Goal: Feedback & Contribution: Contribute content

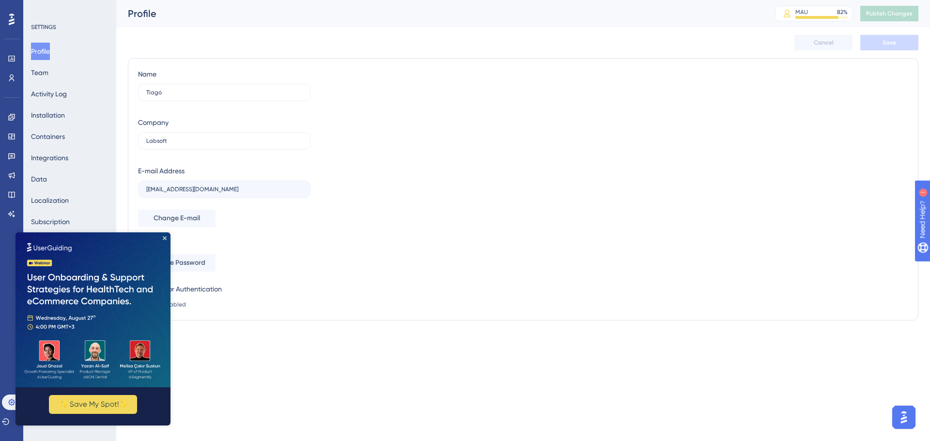
click at [165, 236] on img at bounding box center [92, 309] width 155 height 155
click at [166, 236] on img at bounding box center [92, 309] width 155 height 155
click at [165, 239] on icon "Close Preview" at bounding box center [165, 238] width 4 height 4
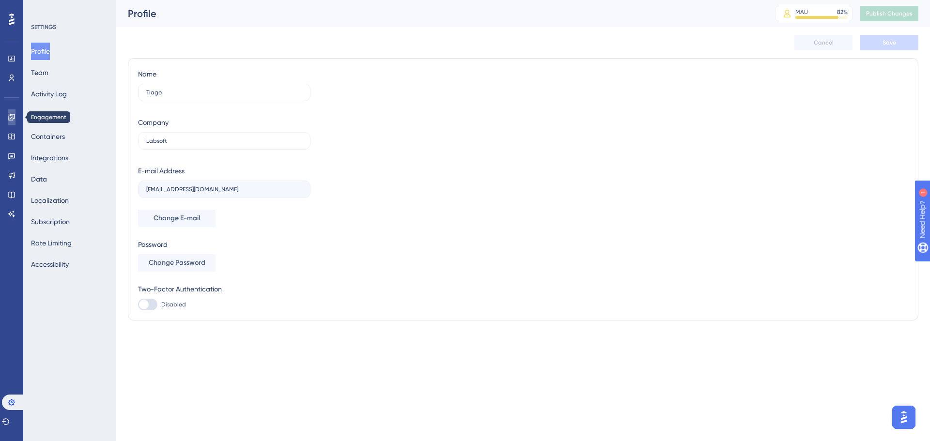
click at [15, 118] on icon at bounding box center [11, 117] width 6 height 6
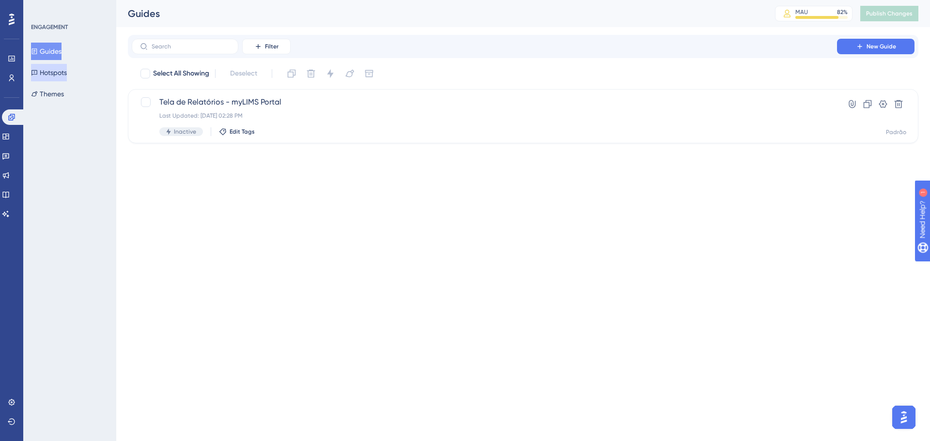
click at [64, 75] on button "Hotspots" at bounding box center [49, 72] width 36 height 17
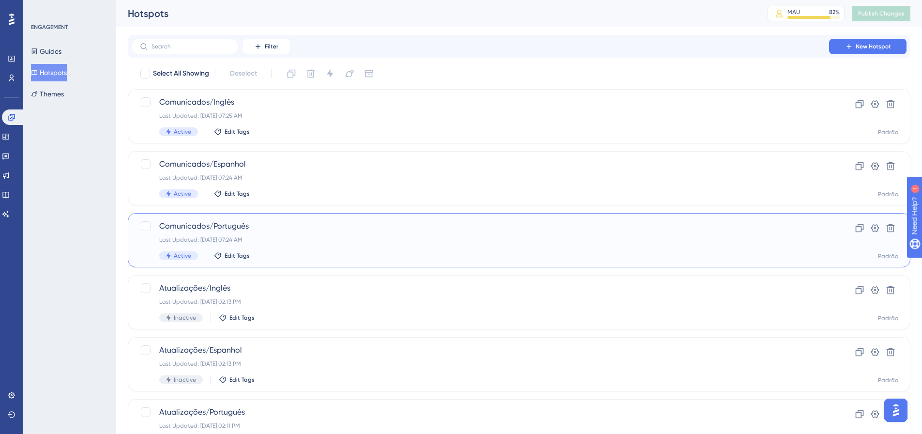
click at [295, 226] on span "Comunicados/Português" at bounding box center [480, 226] width 642 height 12
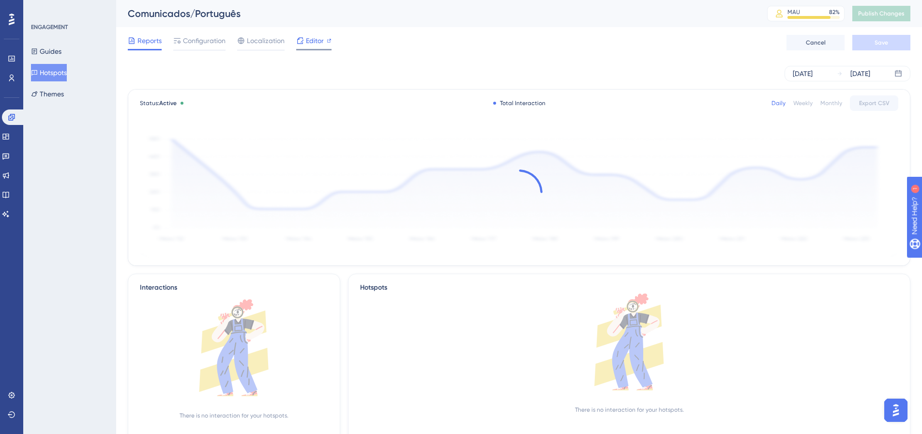
click at [302, 41] on icon at bounding box center [300, 40] width 6 height 6
click at [10, 169] on link at bounding box center [6, 175] width 8 height 15
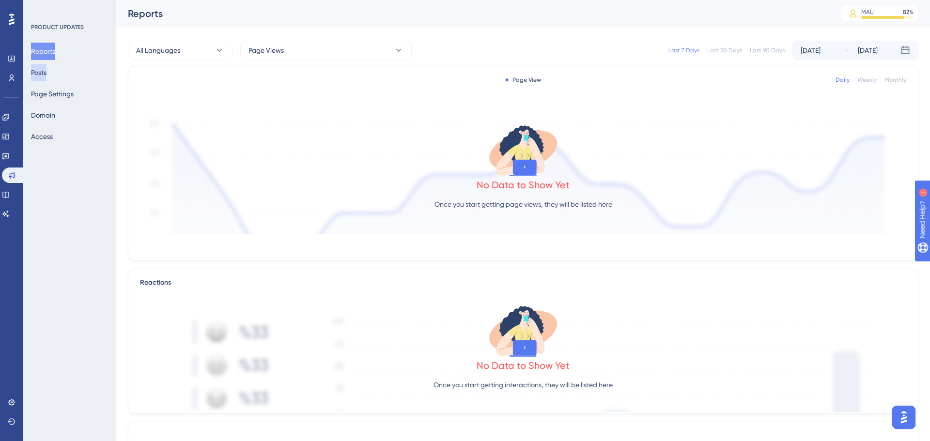
click at [46, 72] on button "Posts" at bounding box center [38, 72] width 15 height 17
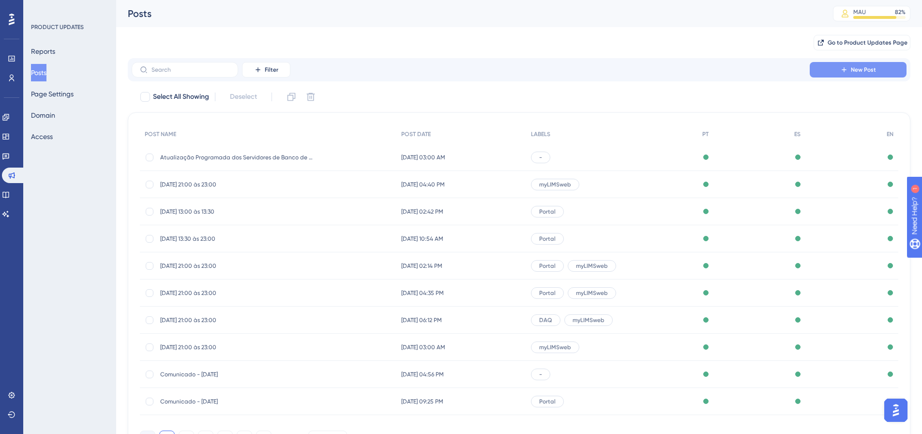
click at [847, 70] on icon at bounding box center [844, 70] width 8 height 8
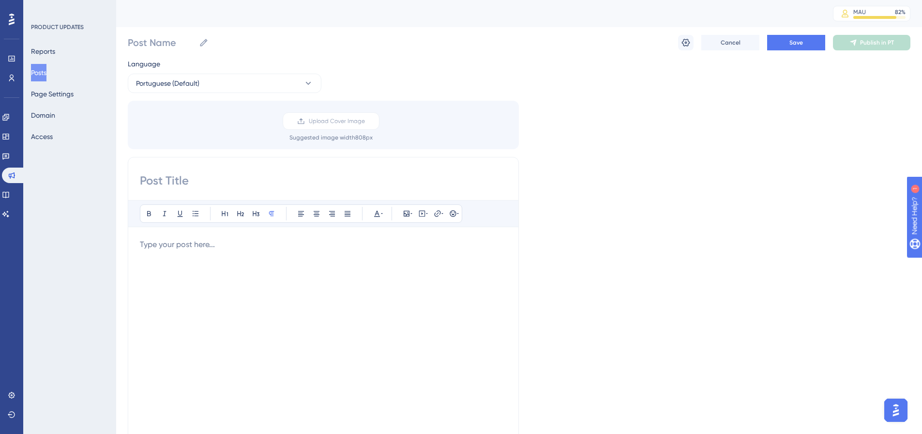
click at [263, 253] on div at bounding box center [323, 345] width 367 height 213
click at [198, 258] on div at bounding box center [323, 345] width 367 height 213
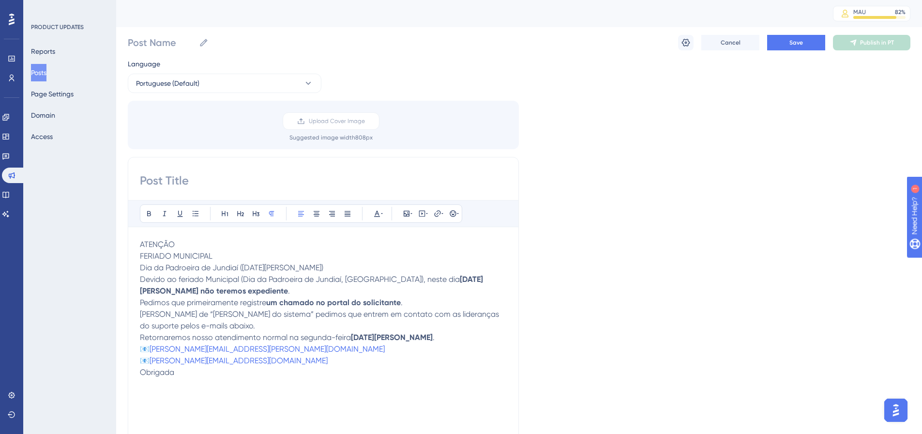
click at [186, 179] on input at bounding box center [323, 180] width 367 height 15
type input "E"
drag, startPoint x: 354, startPoint y: 181, endPoint x: 141, endPoint y: 180, distance: 213.0
click at [141, 180] on input "Expediente no dia 15/08 - Sexta feira" at bounding box center [323, 180] width 367 height 15
type input "Expediente no dia 15/08 - Sexta feira"
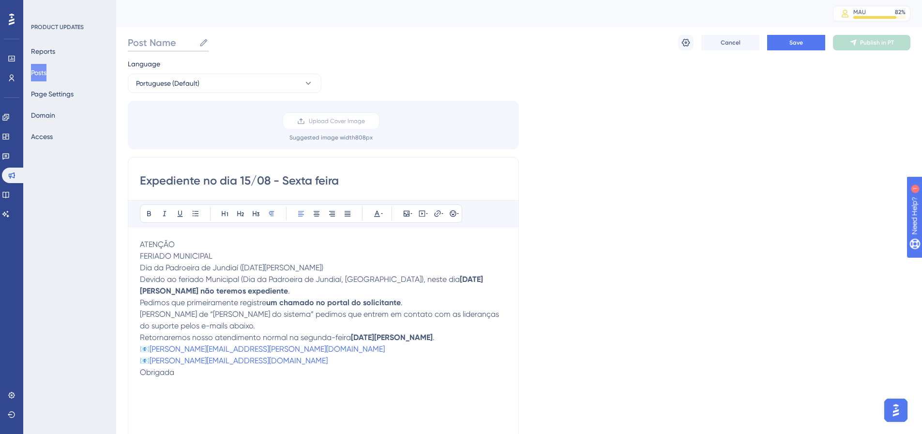
click at [162, 37] on input "Post Name" at bounding box center [161, 43] width 67 height 14
paste input "Expediente no dia 15/08 - Sexta feira"
type input "Expediente no dia 15/08 - Sexta feira"
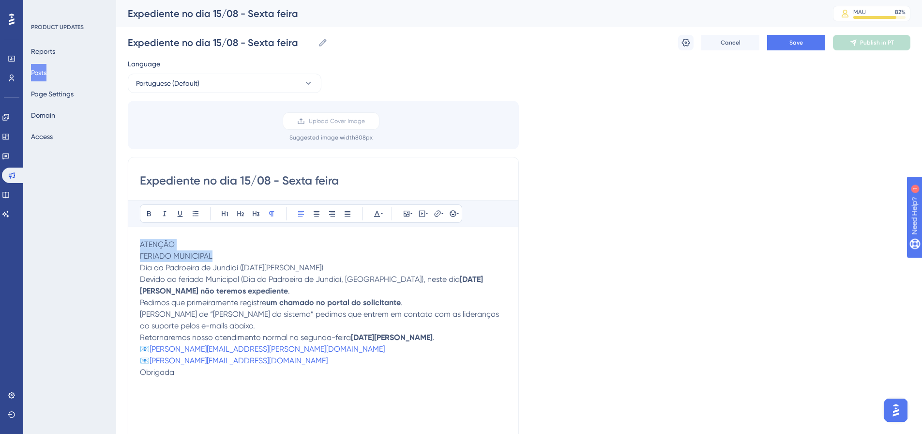
drag, startPoint x: 210, startPoint y: 254, endPoint x: 138, endPoint y: 244, distance: 72.3
click at [138, 244] on div "Expediente no dia 15/08 - Sexta feira Bold Italic Underline Bullet Point Headin…" at bounding box center [323, 310] width 391 height 307
click at [149, 216] on icon at bounding box center [149, 214] width 8 height 8
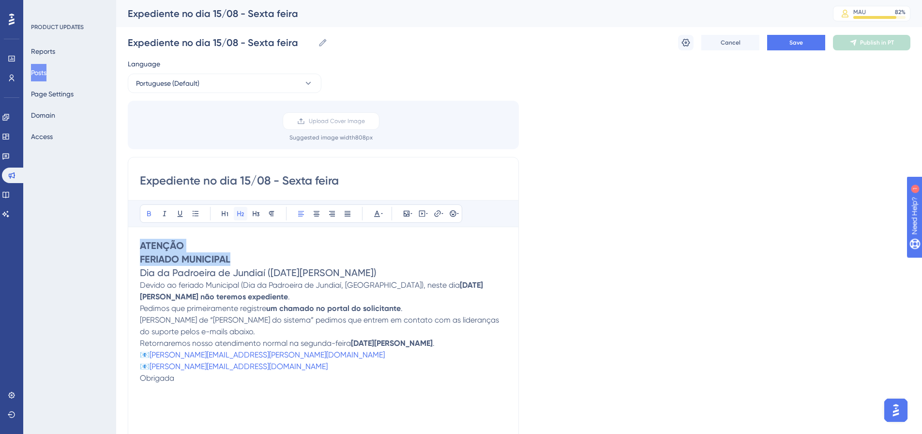
click at [236, 214] on button at bounding box center [241, 214] width 14 height 14
click at [312, 216] on button at bounding box center [317, 214] width 14 height 14
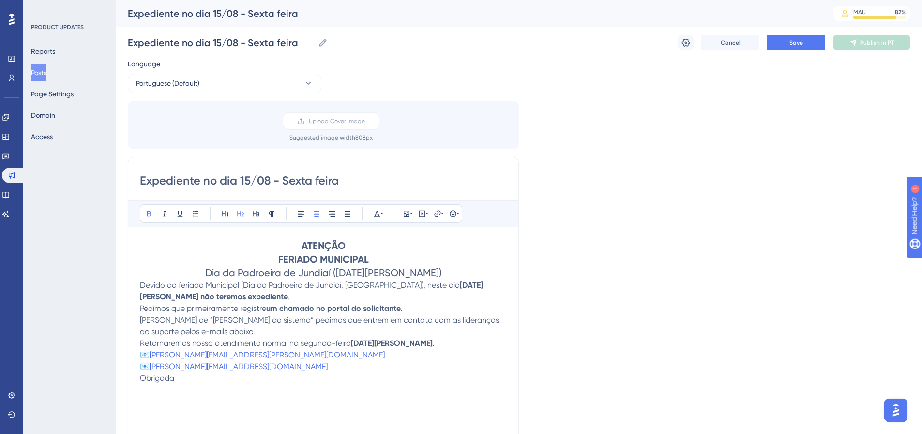
click at [141, 284] on span "Devido ao feriado Municipal (Dia da Padroeira de Jundiaí, [GEOGRAPHIC_DATA]), n…" at bounding box center [300, 284] width 320 height 9
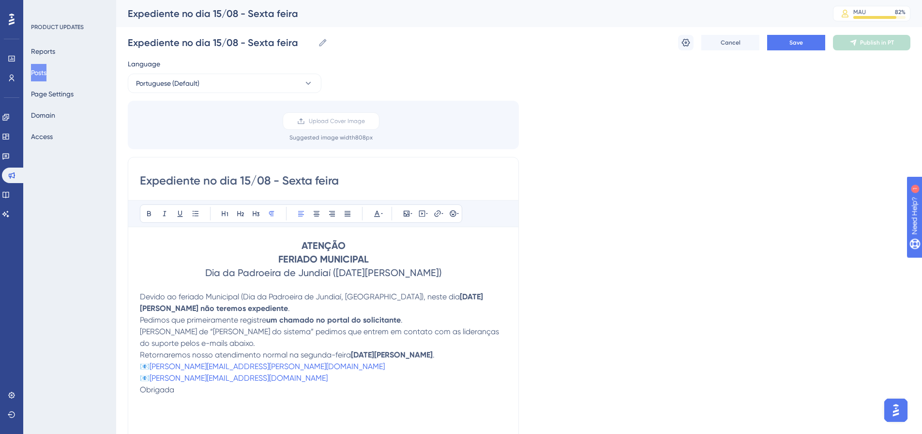
click at [139, 334] on div "Expediente no dia 15/08 - Sexta feira Bold Italic Underline Bullet Point Headin…" at bounding box center [323, 310] width 391 height 307
click at [142, 331] on span "[PERSON_NAME] de “[PERSON_NAME] do sistema” pedimos que entrem em contato com a…" at bounding box center [320, 337] width 361 height 21
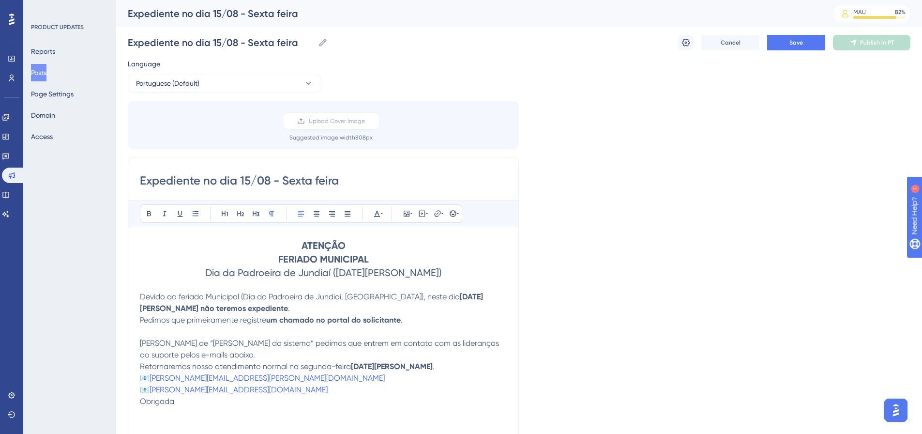
click at [140, 322] on span "Pedimos que primeiramente registre" at bounding box center [203, 319] width 126 height 9
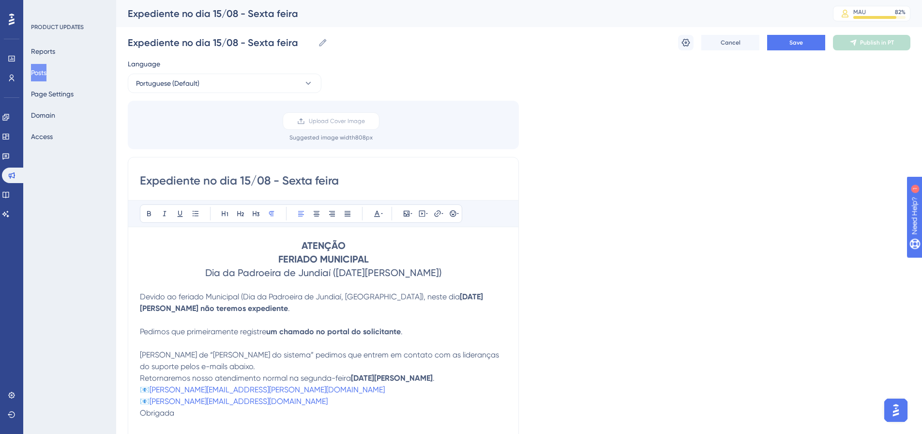
scroll to position [48, 0]
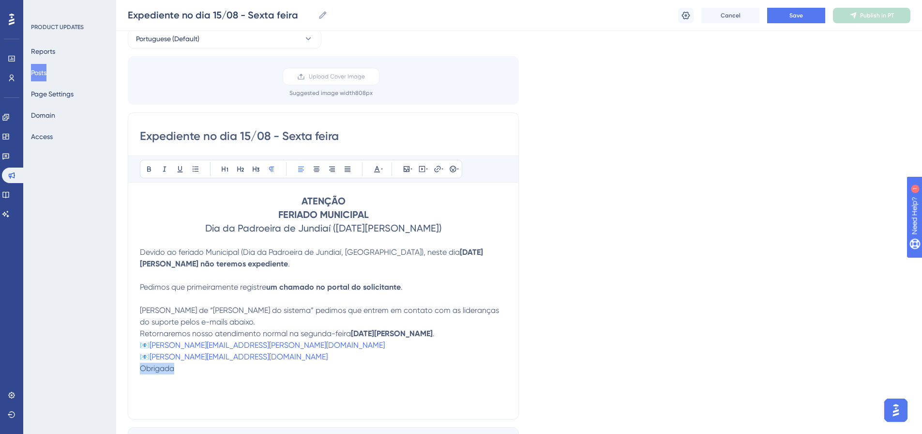
drag, startPoint x: 179, startPoint y: 367, endPoint x: 137, endPoint y: 366, distance: 41.6
click at [137, 366] on div "Expediente no dia 15/08 - Sexta feira Bold Italic Underline Bullet Point Headin…" at bounding box center [323, 265] width 391 height 307
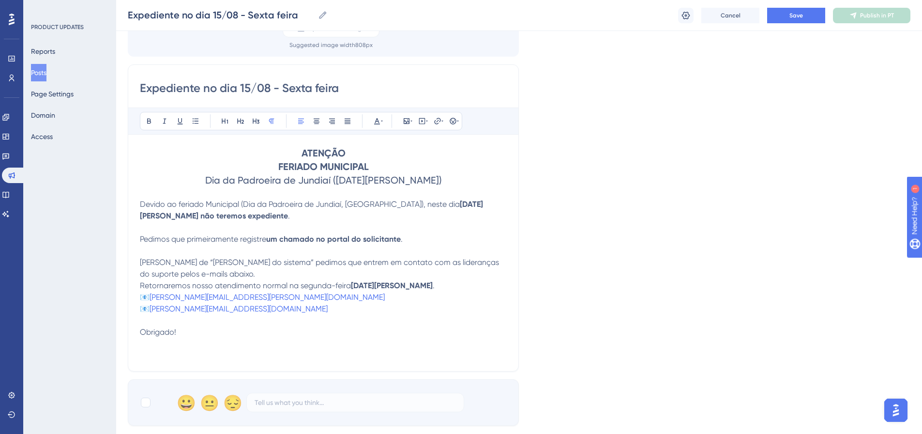
scroll to position [97, 0]
click at [780, 16] on button "Save" at bounding box center [796, 15] width 58 height 15
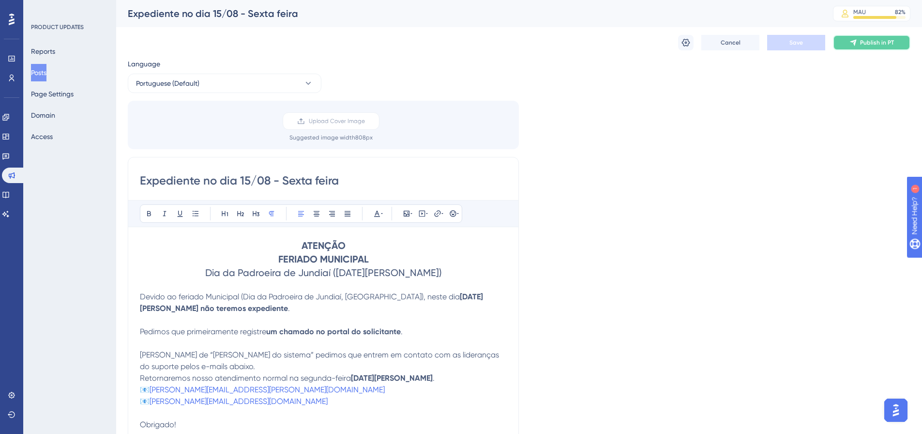
click at [863, 44] on span "Publish in PT" at bounding box center [877, 43] width 34 height 8
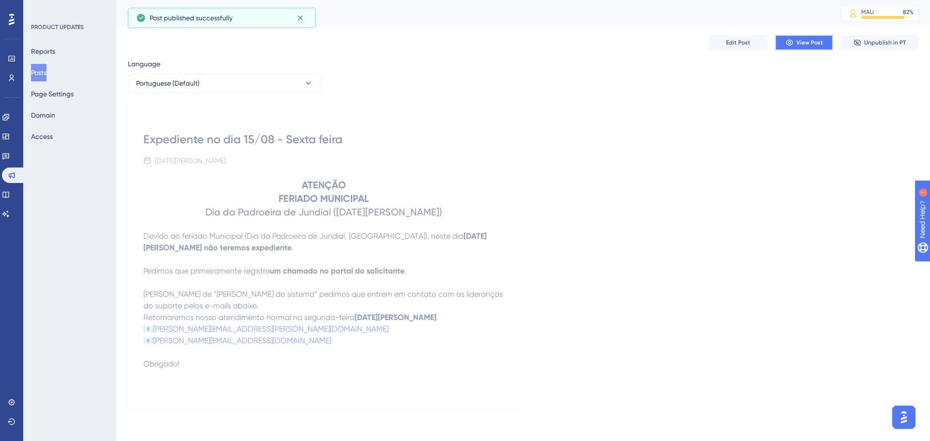
click at [788, 44] on icon at bounding box center [789, 43] width 8 height 8
click at [724, 41] on button "Edit Post" at bounding box center [738, 42] width 58 height 15
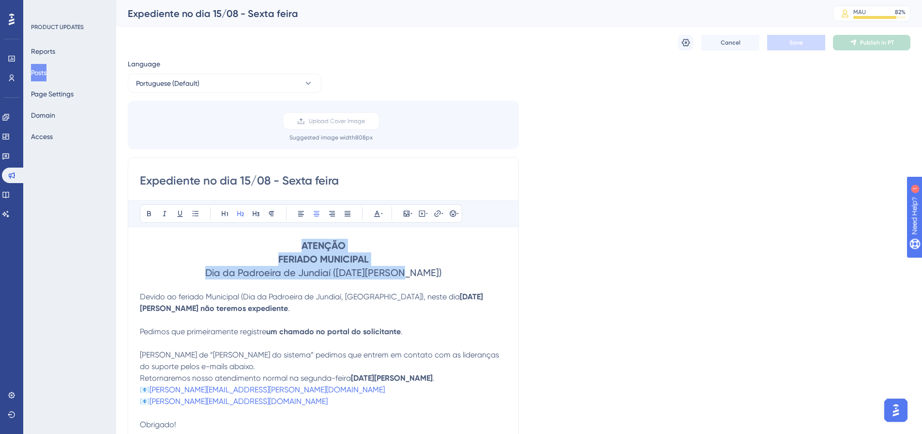
drag, startPoint x: 422, startPoint y: 274, endPoint x: 273, endPoint y: 248, distance: 150.7
click at [273, 248] on h2 "ATENÇÃO FERIADO MUNICIPAL Dia da Padroeira de Jundiaí ([DATE][PERSON_NAME])" at bounding box center [323, 259] width 367 height 41
click at [145, 215] on button at bounding box center [149, 214] width 14 height 14
click at [151, 218] on button at bounding box center [149, 214] width 14 height 14
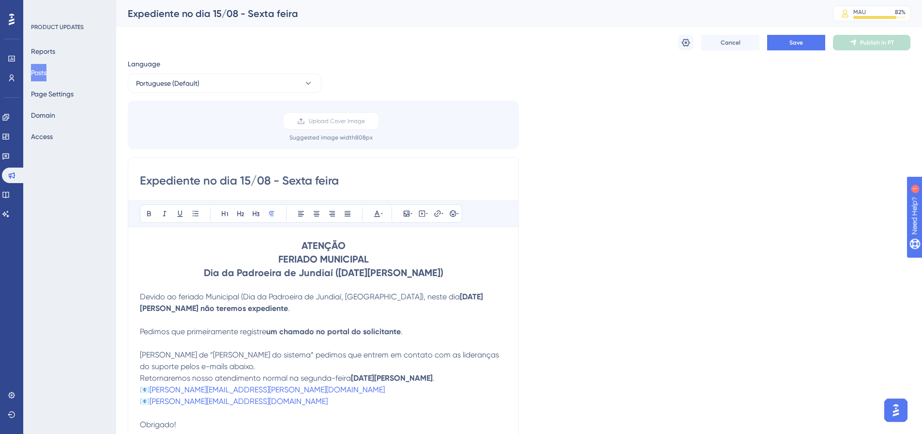
click at [475, 283] on p at bounding box center [323, 285] width 367 height 12
click at [777, 45] on button "Save" at bounding box center [796, 42] width 58 height 15
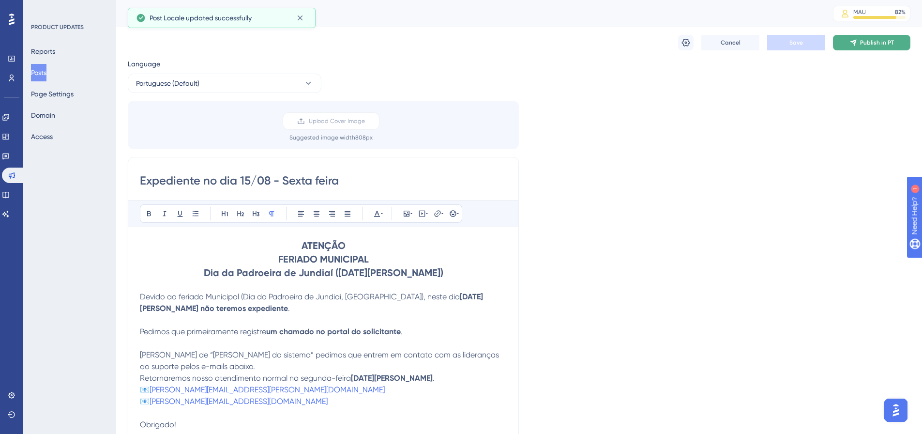
click at [852, 43] on icon at bounding box center [854, 43] width 8 height 8
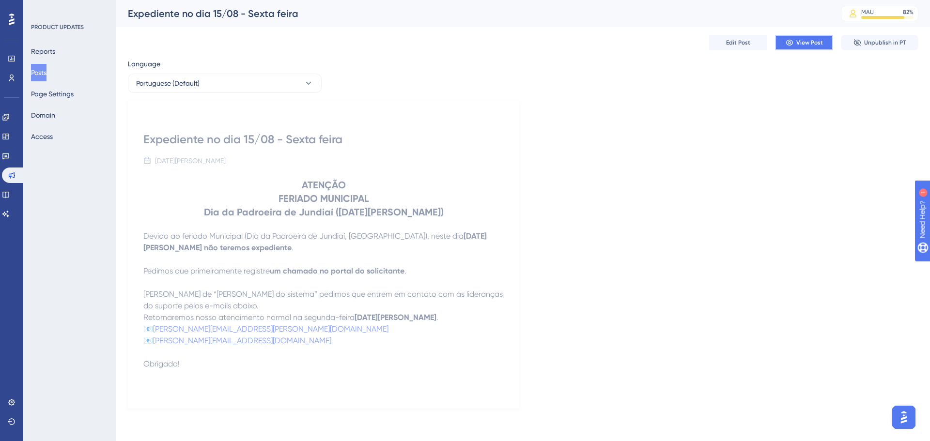
click at [789, 41] on icon at bounding box center [789, 43] width 8 height 8
click at [315, 142] on div "Expediente no dia 15/08 - Sexta feira" at bounding box center [323, 139] width 360 height 15
click at [727, 45] on span "Edit Post" at bounding box center [738, 43] width 24 height 8
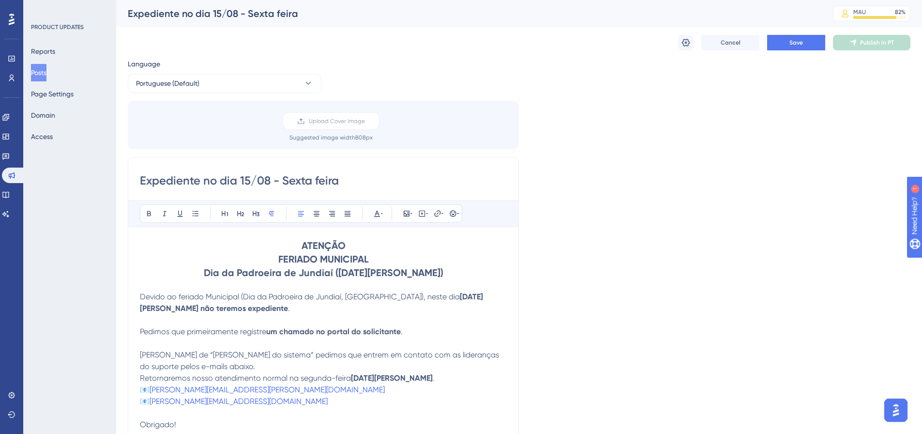
click at [280, 179] on input "Expediente no dia 15/08 - Sexta feira" at bounding box center [323, 180] width 367 height 15
click at [312, 179] on input "Expediente no dia 15/08 | Sexta feira" at bounding box center [323, 180] width 367 height 15
click at [278, 180] on input "Expediente no dia 15/08 | Sexta-feira" at bounding box center [323, 180] width 367 height 15
click at [347, 183] on input "Expediente no dia 15/08 (Sexta-feira" at bounding box center [323, 180] width 367 height 15
type input "Expediente no dia 15/08 (Sexta-feira)"
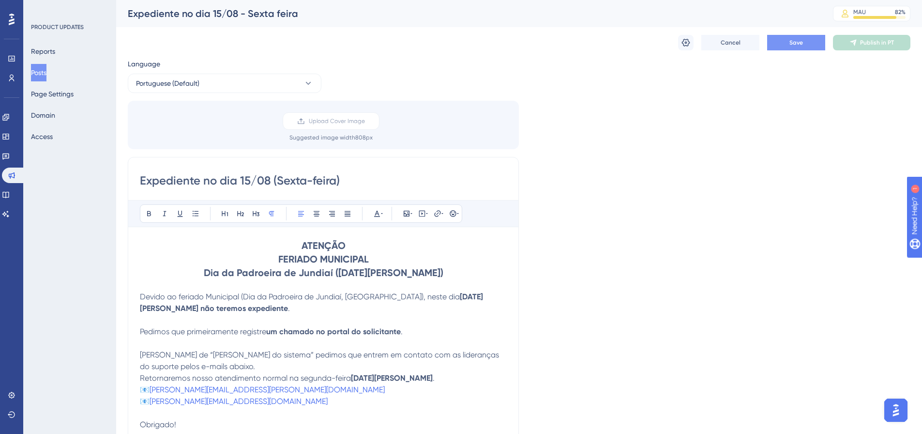
click at [794, 50] on button "Save" at bounding box center [796, 42] width 58 height 15
click at [889, 41] on span "Publish in PT" at bounding box center [877, 43] width 34 height 8
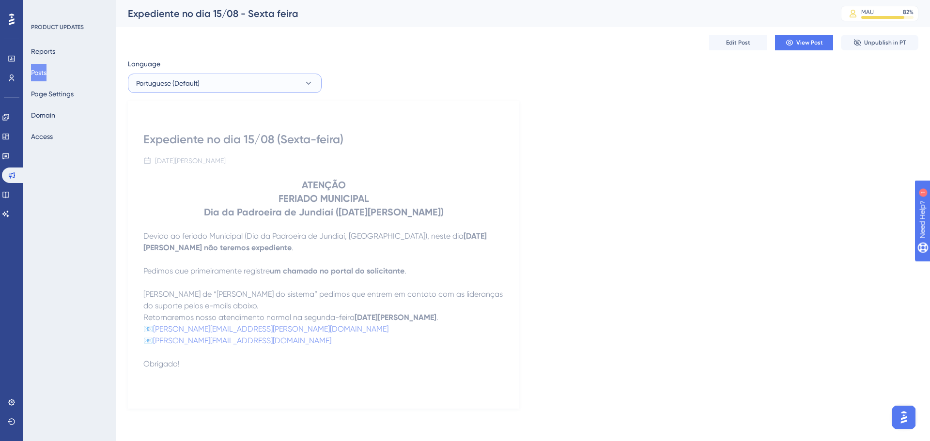
click at [303, 90] on button "Portuguese (Default)" at bounding box center [225, 83] width 194 height 19
click at [274, 129] on span "No translation" at bounding box center [279, 132] width 39 height 8
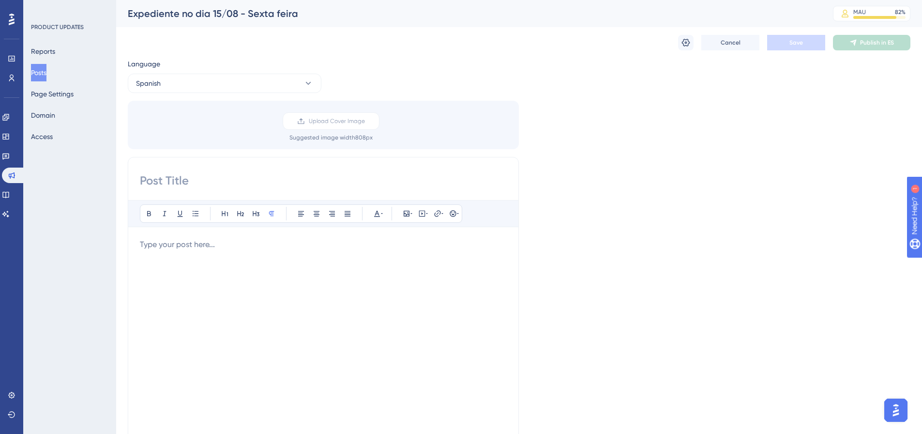
click at [214, 254] on div at bounding box center [323, 345] width 367 height 213
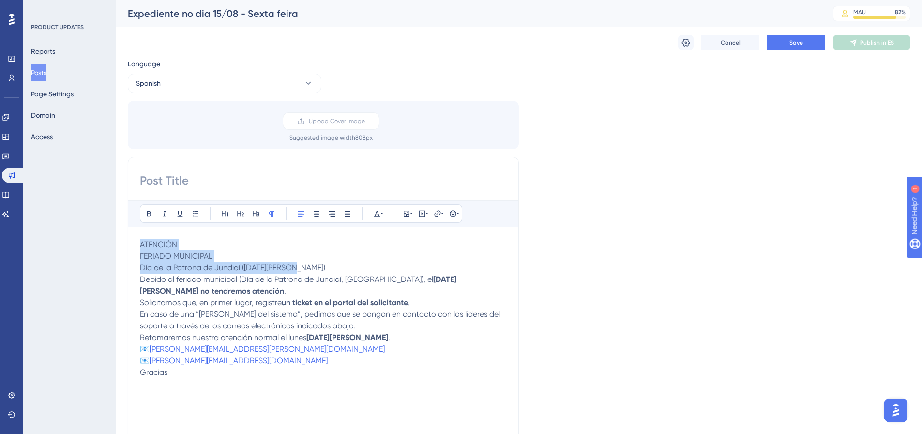
drag, startPoint x: 302, startPoint y: 263, endPoint x: 139, endPoint y: 248, distance: 162.9
click at [139, 248] on div "Bold Italic Underline Bullet Point Heading 1 Heading 2 Heading 3 Normal Align L…" at bounding box center [323, 310] width 391 height 307
click at [238, 210] on icon at bounding box center [241, 214] width 8 height 8
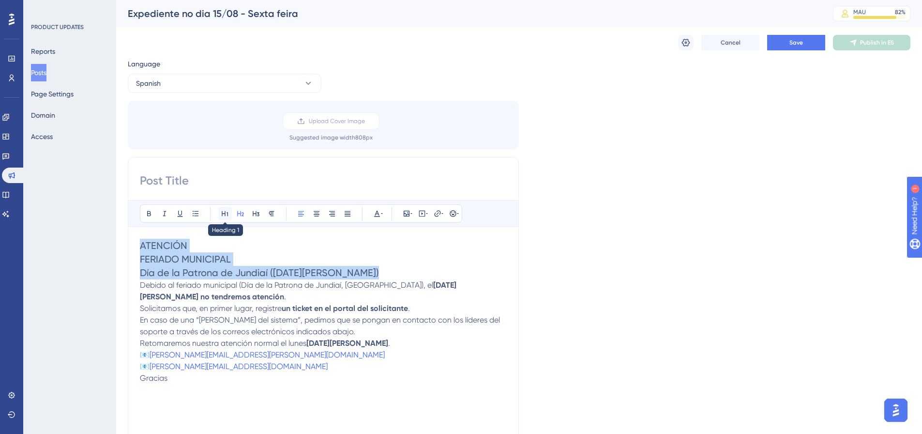
click at [226, 211] on icon at bounding box center [225, 214] width 8 height 8
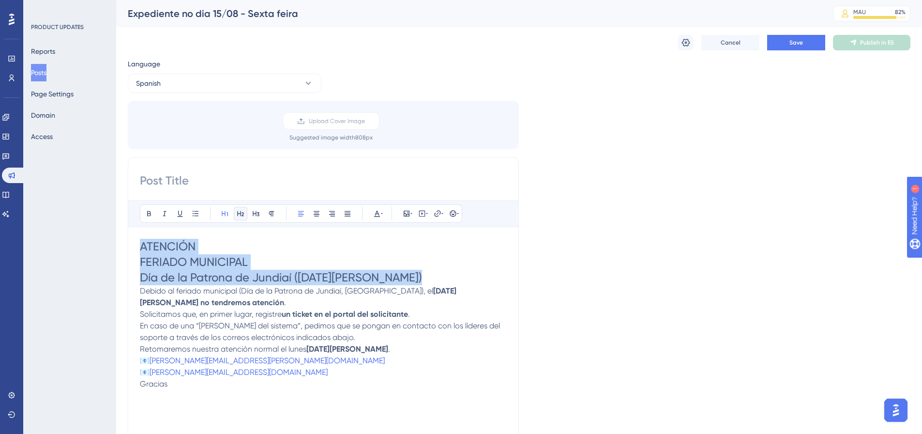
click at [241, 211] on icon at bounding box center [241, 214] width 8 height 8
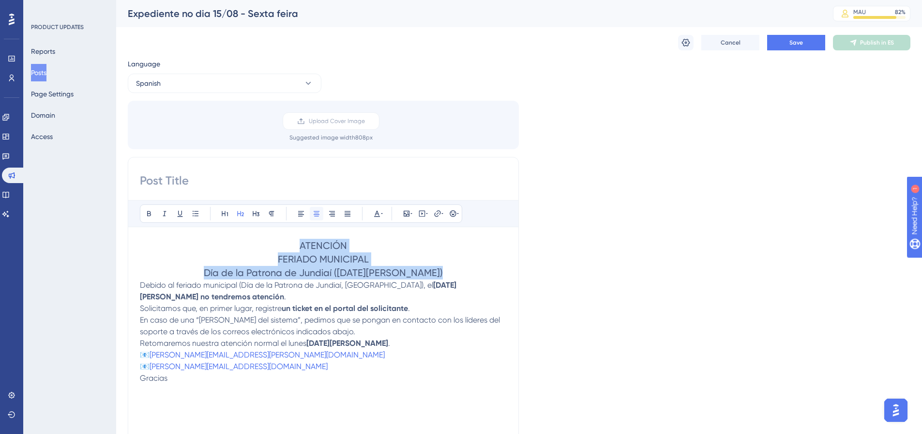
click at [317, 215] on icon at bounding box center [317, 214] width 8 height 8
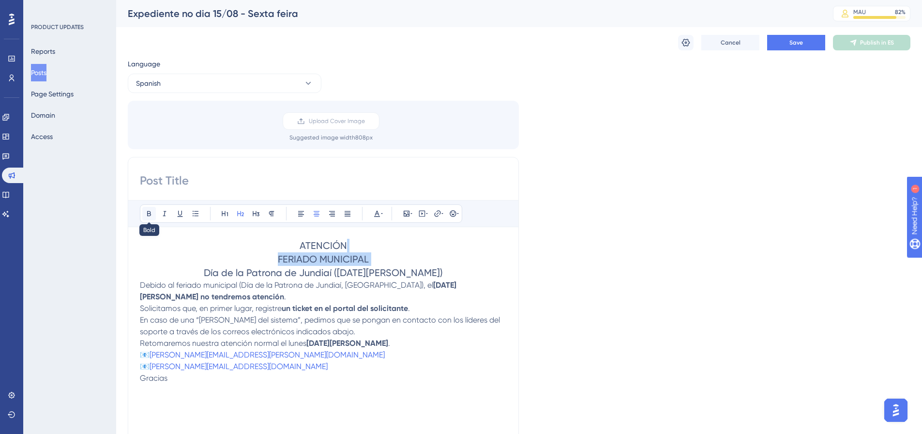
click at [152, 213] on icon at bounding box center [149, 214] width 8 height 8
click at [203, 242] on h2 "ATENCIÓN FERIADO MUNICIPAL Día de la Patrona de Jundiaí ([DATE][PERSON_NAME])" at bounding box center [323, 259] width 367 height 41
click at [140, 287] on span "Debido al feriado municipal (Día de la Patrona de Jundiaí, [GEOGRAPHIC_DATA]), …" at bounding box center [286, 284] width 293 height 9
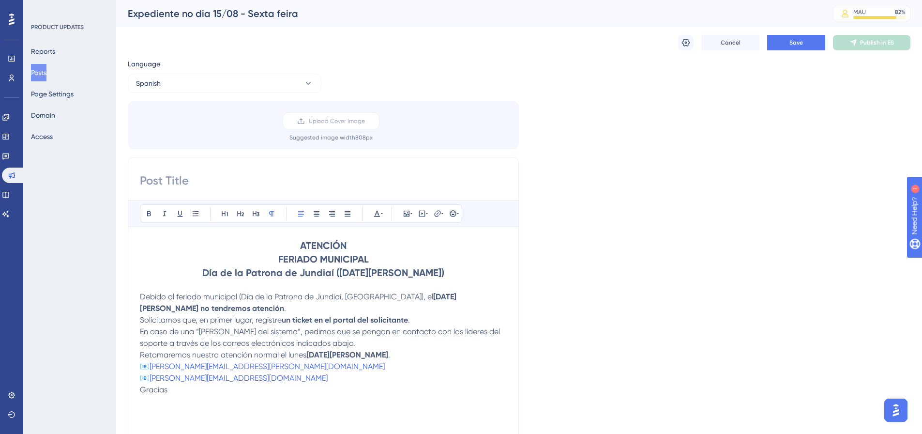
click at [140, 319] on span "Solicitamos que, en primer lugar, registre" at bounding box center [211, 319] width 142 height 9
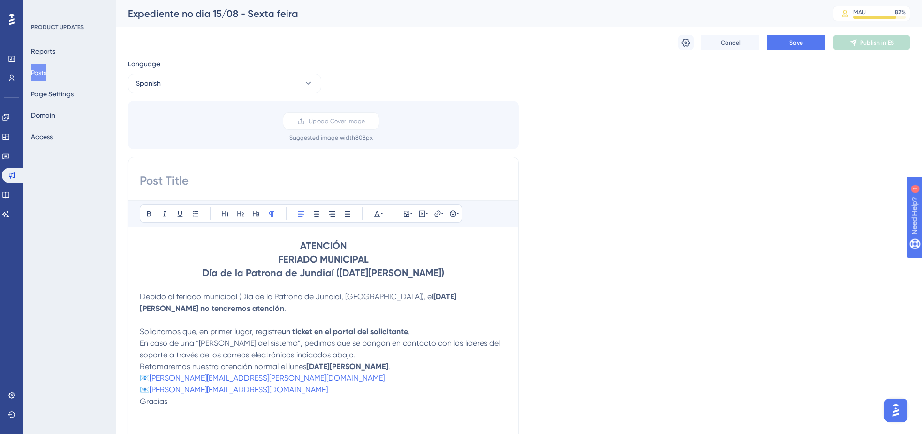
click at [141, 341] on span "En caso de una “[PERSON_NAME] del sistema”, pedimos que se pongan en contacto c…" at bounding box center [321, 348] width 362 height 21
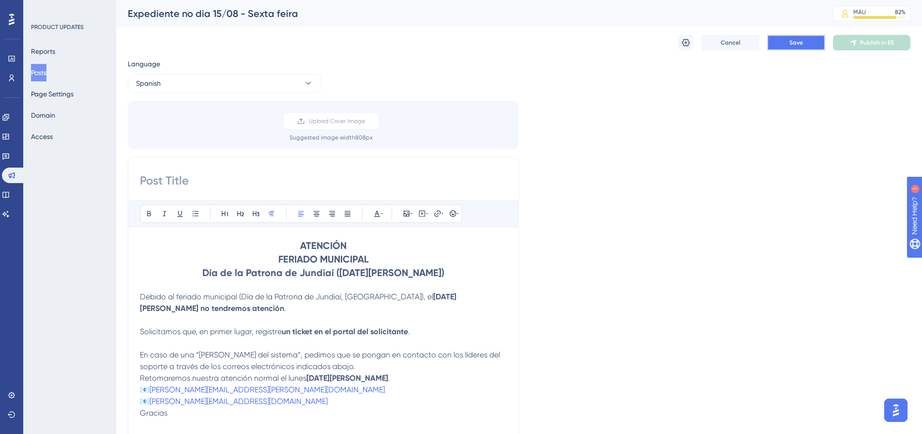
click at [781, 36] on button "Save" at bounding box center [796, 42] width 58 height 15
click at [251, 180] on input at bounding box center [323, 180] width 367 height 15
drag, startPoint x: 249, startPoint y: 311, endPoint x: 215, endPoint y: 309, distance: 33.5
click at [215, 309] on strong "[DATE][PERSON_NAME] no tendremos atención" at bounding box center [298, 302] width 317 height 21
click at [174, 187] on input at bounding box center [323, 180] width 367 height 15
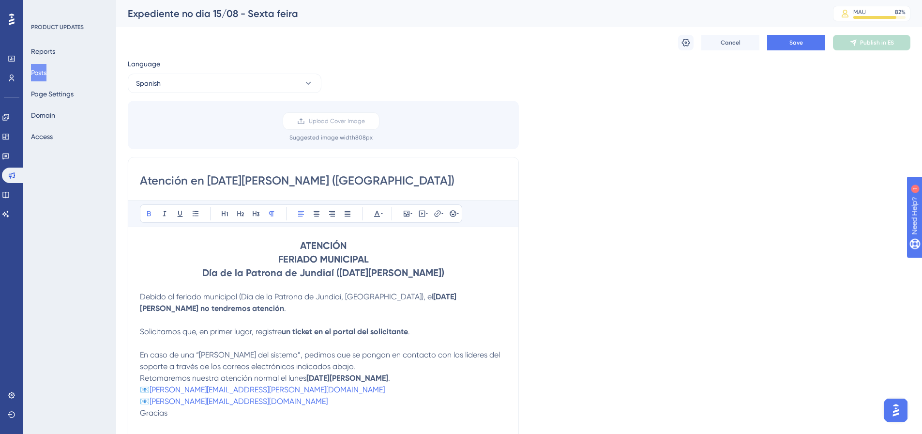
click at [317, 182] on input "Atención en [DATE][PERSON_NAME] ([GEOGRAPHIC_DATA])" at bounding box center [323, 180] width 367 height 15
type input "Atención en [DATE][PERSON_NAME] (viernes)"
click at [802, 35] on button "Save" at bounding box center [796, 42] width 58 height 15
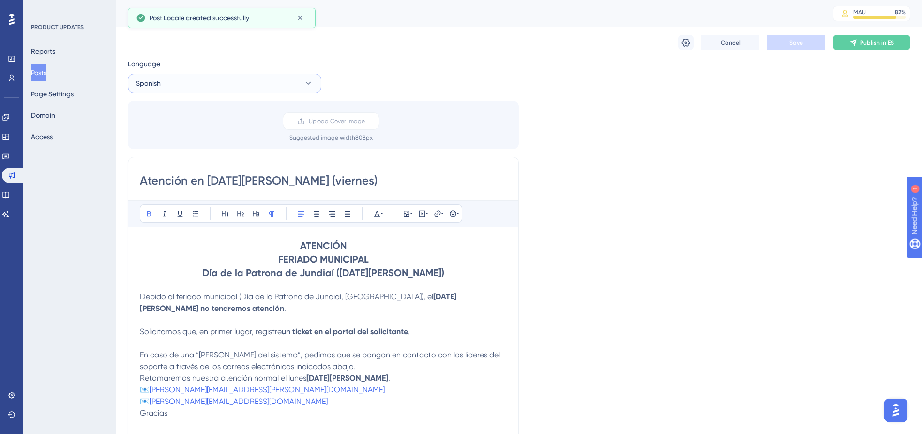
click at [289, 84] on button "Spanish" at bounding box center [225, 83] width 194 height 19
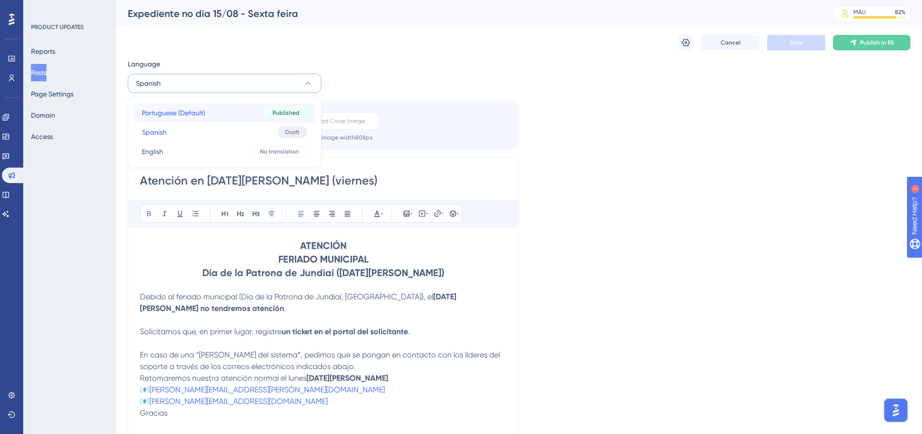
click at [235, 114] on button "Portuguese (Default) Portuguese (Default) Published" at bounding box center [224, 112] width 181 height 19
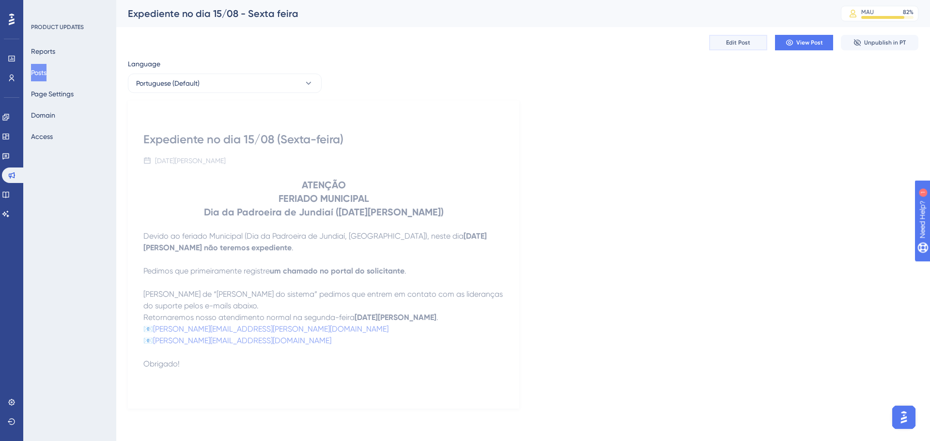
click at [740, 47] on button "Edit Post" at bounding box center [738, 42] width 58 height 15
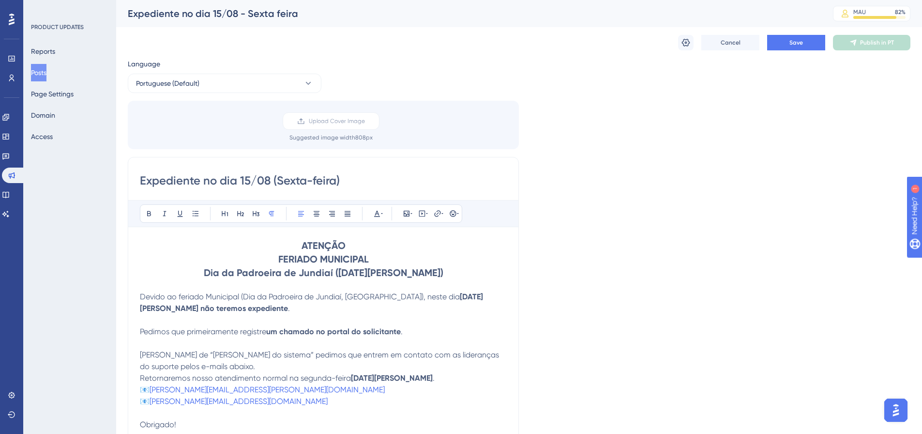
drag, startPoint x: 360, startPoint y: 184, endPoint x: 249, endPoint y: 178, distance: 110.6
click at [249, 178] on input "Expediente no dia 15/08 (Sexta-feira)" at bounding box center [323, 180] width 367 height 15
type input "Expediente no dia [DATE][PERSON_NAME] (Sexta-Feira)"
click at [801, 39] on span "Save" at bounding box center [797, 43] width 14 height 8
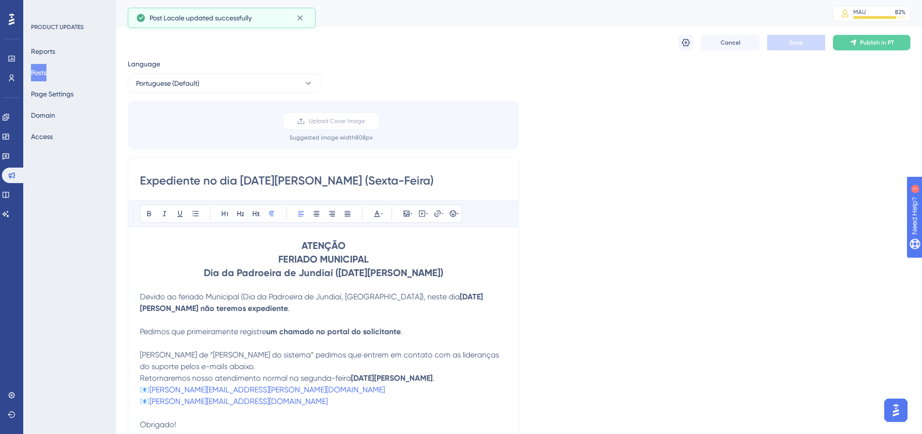
drag, startPoint x: 397, startPoint y: 182, endPoint x: 137, endPoint y: 180, distance: 259.0
click at [137, 180] on div "Expediente no dia [DATE][PERSON_NAME] (Sexta-Feira) Bold Italic Underline Bulle…" at bounding box center [323, 310] width 391 height 307
click at [855, 43] on icon at bounding box center [853, 43] width 6 height 6
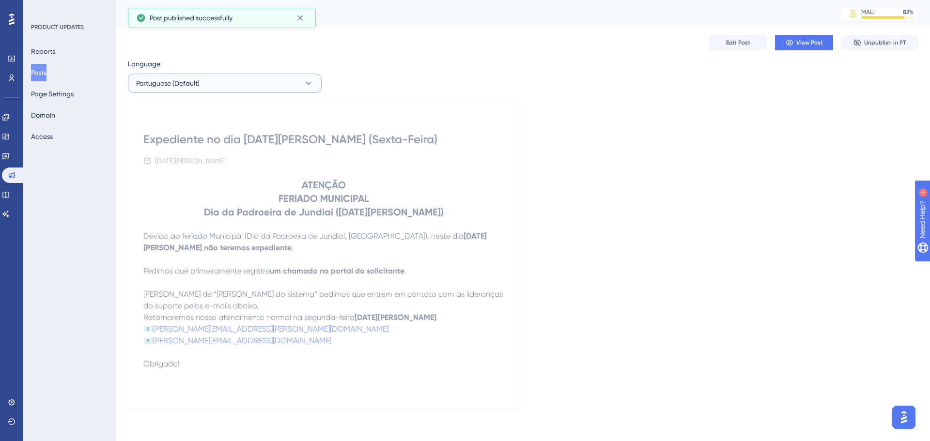
click at [271, 83] on button "Portuguese (Default)" at bounding box center [225, 83] width 194 height 19
click at [223, 128] on button "Spanish Spanish Draft" at bounding box center [224, 131] width 181 height 19
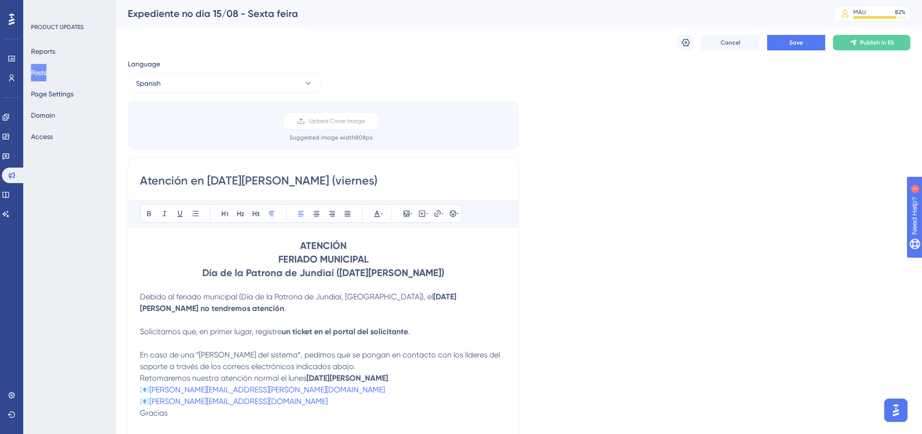
click at [321, 184] on input "Atención en [DATE][PERSON_NAME] (viernes)" at bounding box center [323, 180] width 367 height 15
drag, startPoint x: 321, startPoint y: 184, endPoint x: 96, endPoint y: 170, distance: 226.0
click at [116, 170] on div "Performance Users Engagement Widgets Feedback Product Updates Knowledge Base AI…" at bounding box center [519, 358] width 806 height 717
paste input "l"
type input "Atención el [DATE][PERSON_NAME] (viernes)"
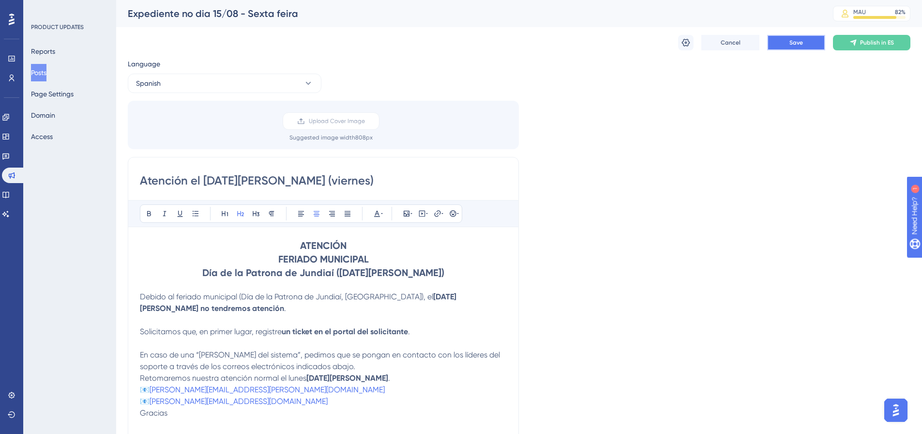
click at [787, 45] on button "Save" at bounding box center [796, 42] width 58 height 15
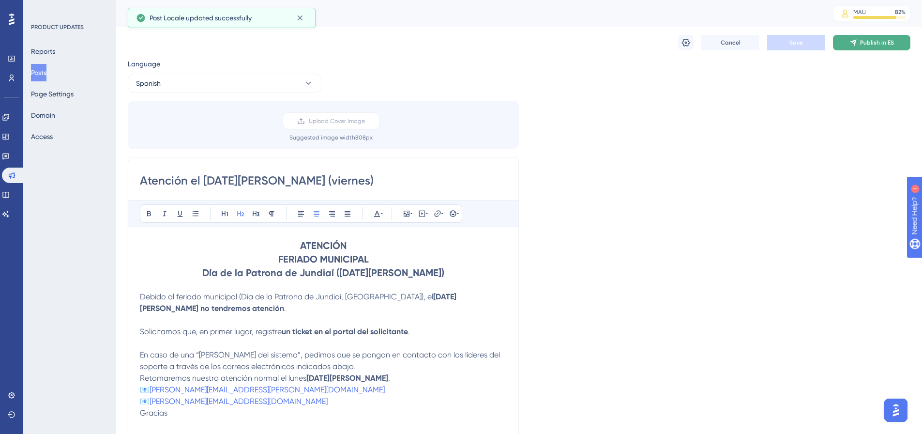
click at [842, 43] on button "Publish in ES" at bounding box center [871, 42] width 77 height 15
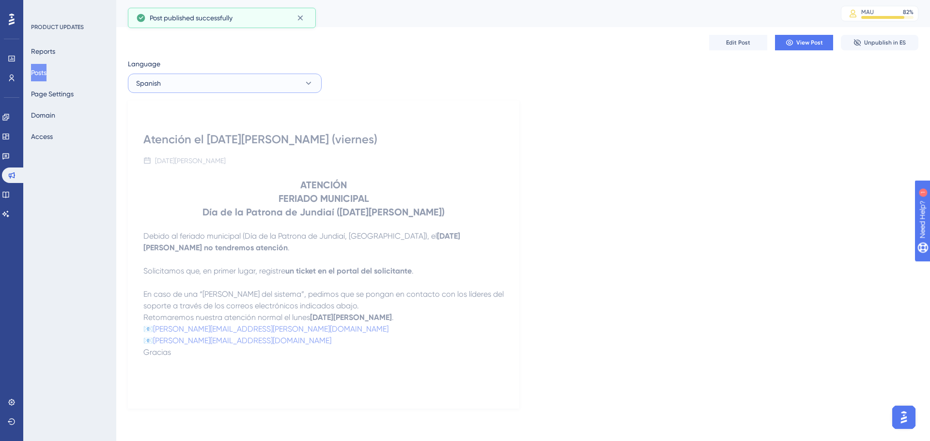
click at [278, 87] on button "Spanish" at bounding box center [225, 83] width 194 height 19
click at [210, 111] on button "Portuguese (Default) Portuguese (Default) Published" at bounding box center [224, 112] width 181 height 19
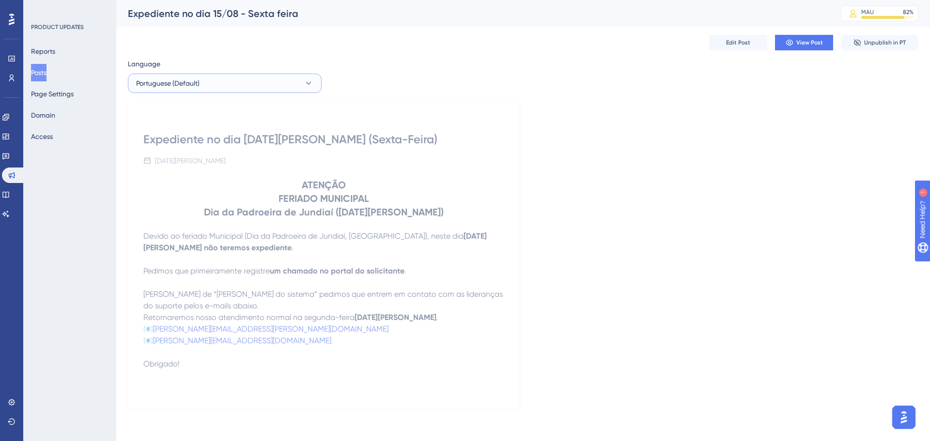
click at [303, 81] on button "Portuguese (Default)" at bounding box center [225, 83] width 194 height 19
click at [207, 130] on button "Spanish Spanish Published" at bounding box center [224, 131] width 181 height 19
click at [740, 51] on div "Edit Post View Post Unpublish in ES" at bounding box center [523, 42] width 790 height 31
click at [735, 45] on span "Edit Post" at bounding box center [738, 43] width 24 height 8
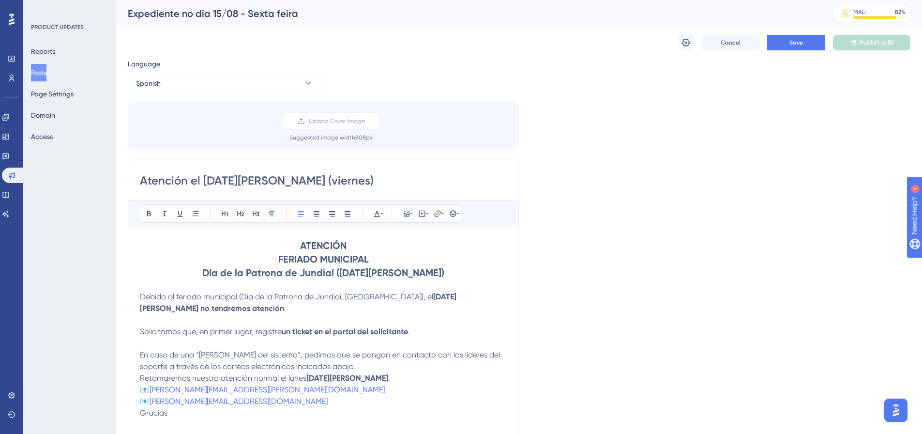
click at [284, 403] on p "📧 [PERSON_NAME][EMAIL_ADDRESS][PERSON_NAME][DOMAIN_NAME] [PERSON_NAME] [DOMAIN_…" at bounding box center [323, 395] width 367 height 23
click at [789, 46] on button "Save" at bounding box center [796, 42] width 58 height 15
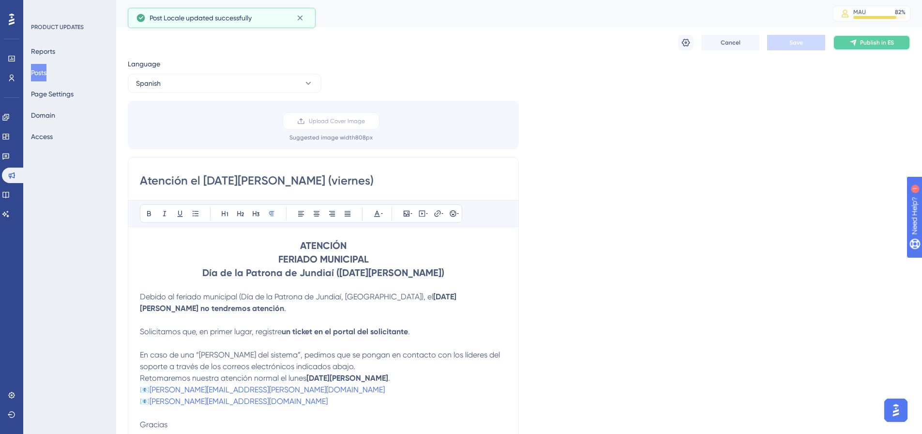
click at [853, 37] on button "Publish in ES" at bounding box center [871, 42] width 77 height 15
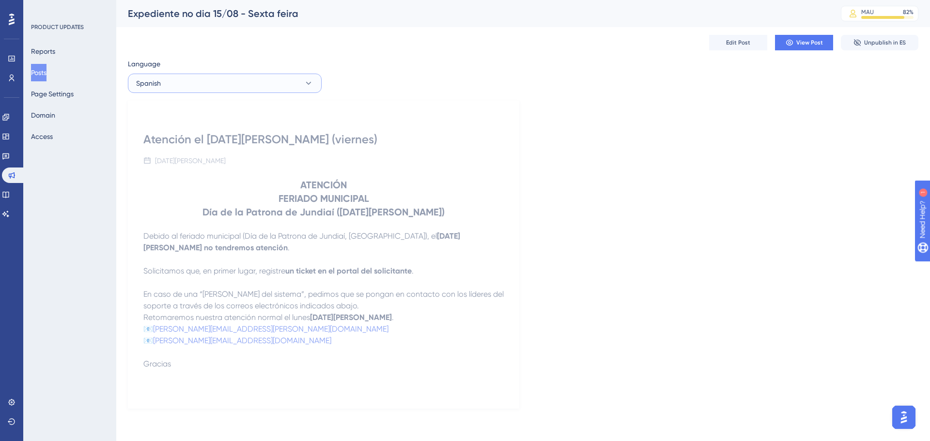
click at [213, 81] on button "Spanish" at bounding box center [225, 83] width 194 height 19
click at [189, 153] on button "English English No translation" at bounding box center [224, 151] width 181 height 19
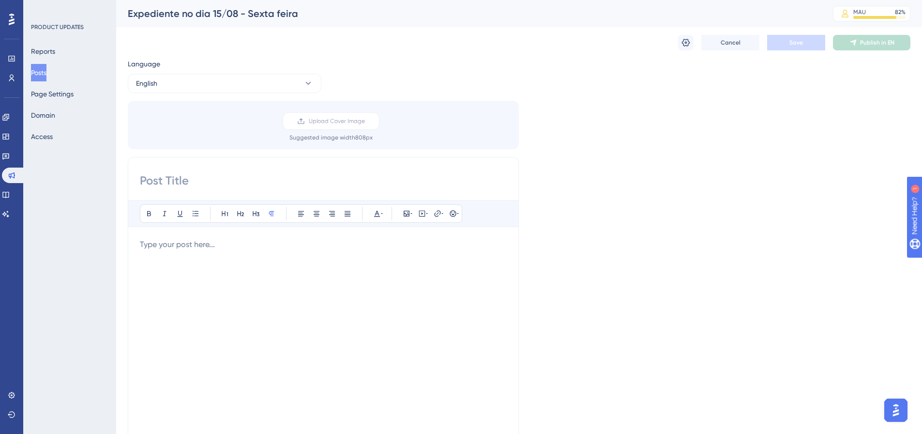
click at [298, 169] on div "Bold Italic Underline Bullet Point Heading 1 Heading 2 Heading 3 Normal Align L…" at bounding box center [323, 310] width 391 height 307
click at [297, 174] on input at bounding box center [323, 180] width 367 height 15
paste input "Office hours on [DATE] ([DATE])"
type input "Office hours on [DATE] ([DATE])"
click at [273, 255] on div at bounding box center [323, 345] width 367 height 213
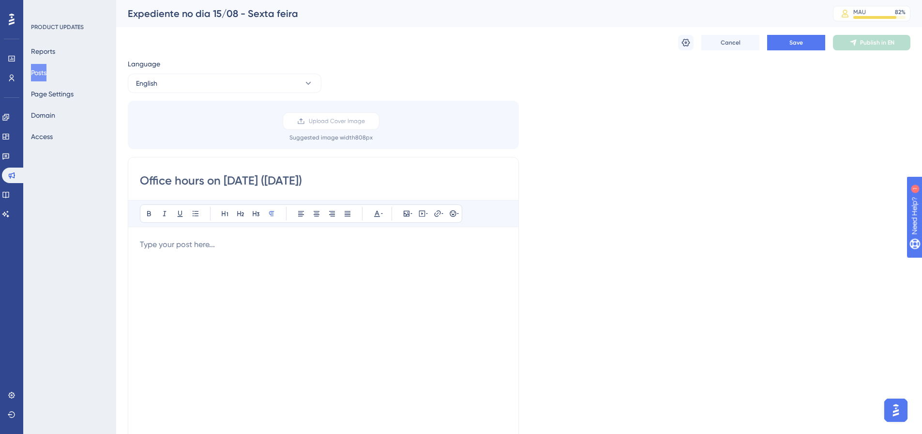
click at [163, 257] on div at bounding box center [323, 345] width 367 height 213
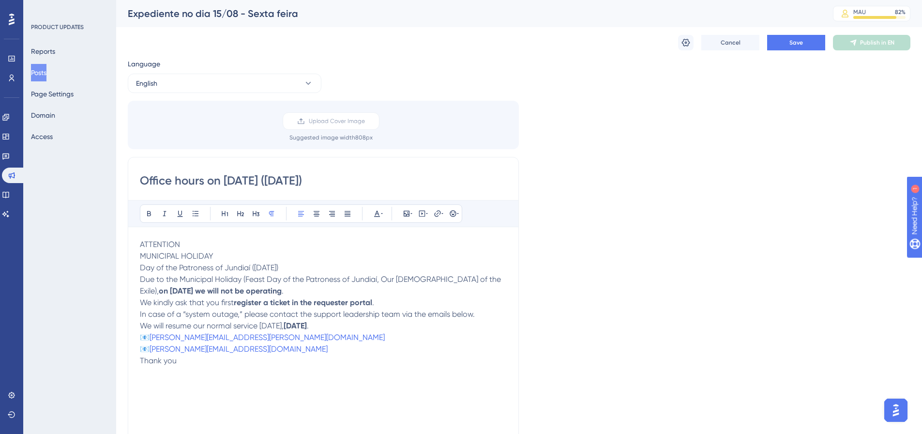
drag, startPoint x: 291, startPoint y: 264, endPoint x: 134, endPoint y: 244, distance: 158.7
click at [134, 244] on div "Office hours on [DATE] ([DATE]) Bold Italic Underline Bullet Point Heading 1 He…" at bounding box center [323, 310] width 391 height 307
drag, startPoint x: 318, startPoint y: 214, endPoint x: 300, endPoint y: 217, distance: 18.1
click at [318, 214] on icon at bounding box center [317, 213] width 6 height 5
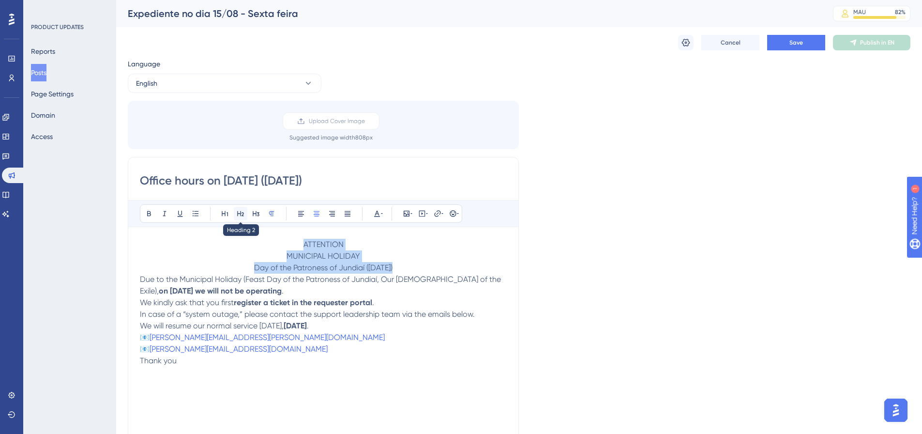
click at [240, 216] on icon at bounding box center [241, 214] width 8 height 8
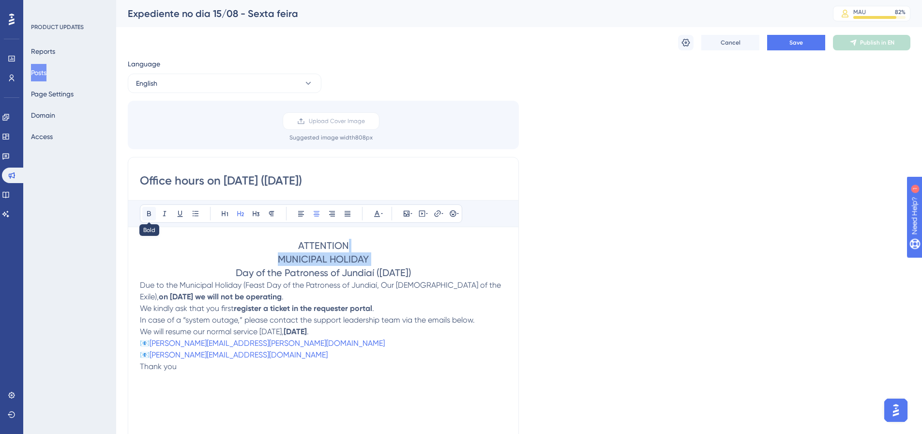
click at [145, 213] on icon at bounding box center [149, 214] width 8 height 8
click at [139, 287] on div "Office hours on [DATE] ([DATE]) Bold Italic Underline Bullet Point Heading 1 He…" at bounding box center [323, 310] width 391 height 307
click at [142, 287] on span "Due to the Municipal Holiday (Feast Day of the Patroness of Jundiaí, Our [DEMOG…" at bounding box center [321, 290] width 363 height 21
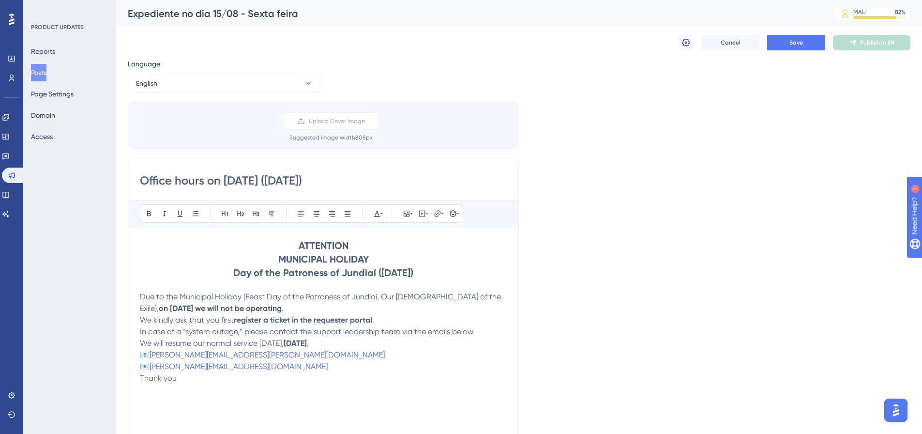
click at [141, 322] on span "We kindly ask that you first" at bounding box center [187, 319] width 94 height 9
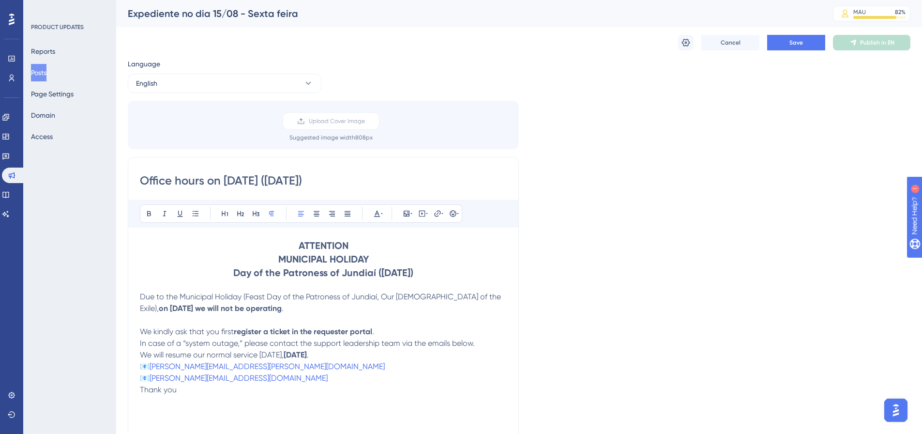
click at [140, 346] on span "In case of a “system outage,” please contact the support leadership team via th…" at bounding box center [307, 342] width 335 height 9
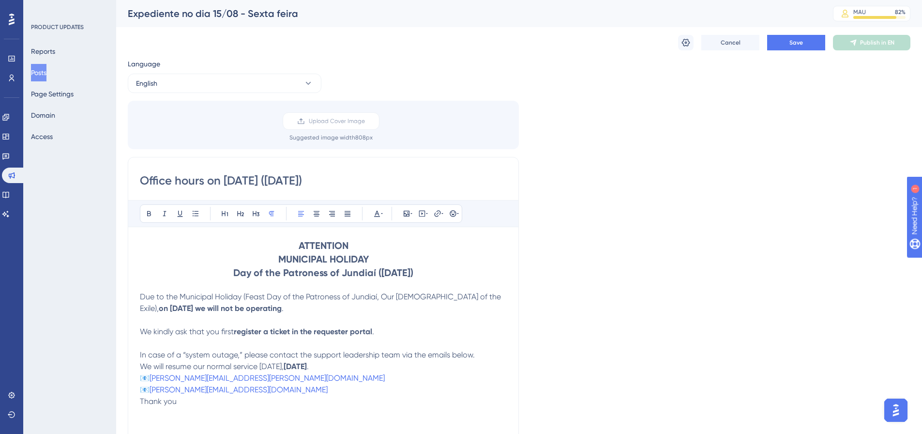
click at [141, 402] on span "Thank you" at bounding box center [158, 401] width 37 height 9
click at [789, 43] on button "Save" at bounding box center [796, 42] width 58 height 15
click at [272, 176] on input "Office hours on [DATE] ([DATE])" at bounding box center [323, 180] width 367 height 15
click at [871, 44] on span "Publish in EN" at bounding box center [877, 43] width 34 height 8
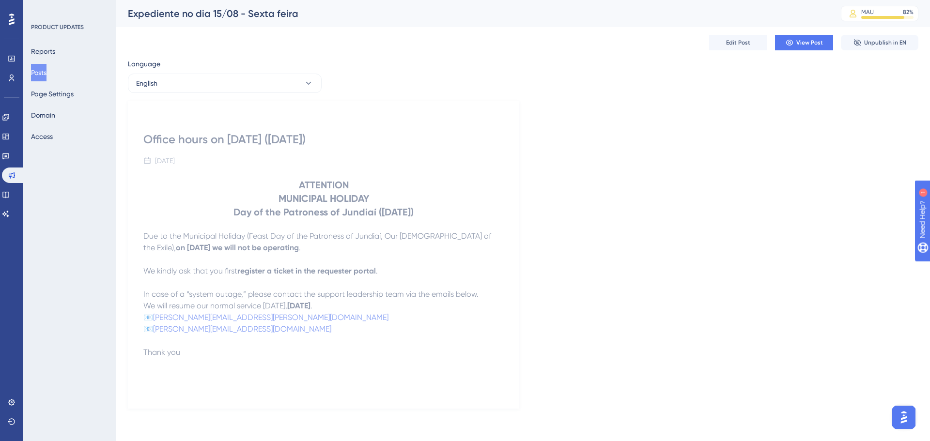
click at [166, 93] on div "Language English Office hours on [DATE] ([DATE]) [DATE] ATTENTION MUNICIPAL HOL…" at bounding box center [523, 233] width 790 height 351
click at [169, 79] on button "English" at bounding box center [225, 83] width 194 height 19
click at [183, 133] on button "Spanish Spanish Published" at bounding box center [224, 131] width 181 height 19
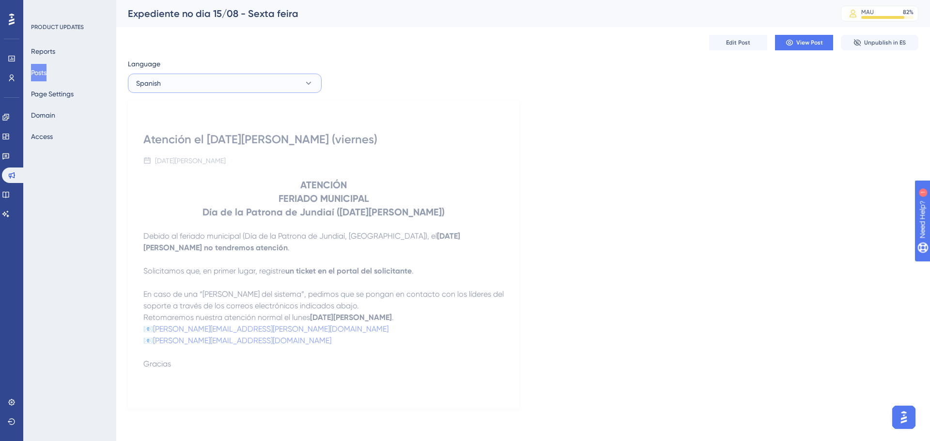
click at [186, 85] on button "Spanish" at bounding box center [225, 83] width 194 height 19
click at [192, 112] on span "Portuguese (Default)" at bounding box center [173, 113] width 63 height 12
click at [197, 86] on span "Portuguese (Default)" at bounding box center [167, 83] width 63 height 12
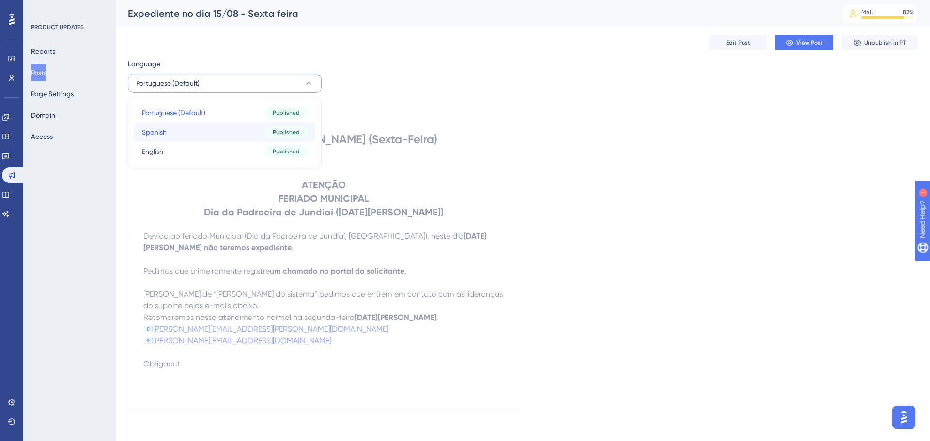
click at [182, 128] on button "Spanish Spanish Published" at bounding box center [224, 131] width 181 height 19
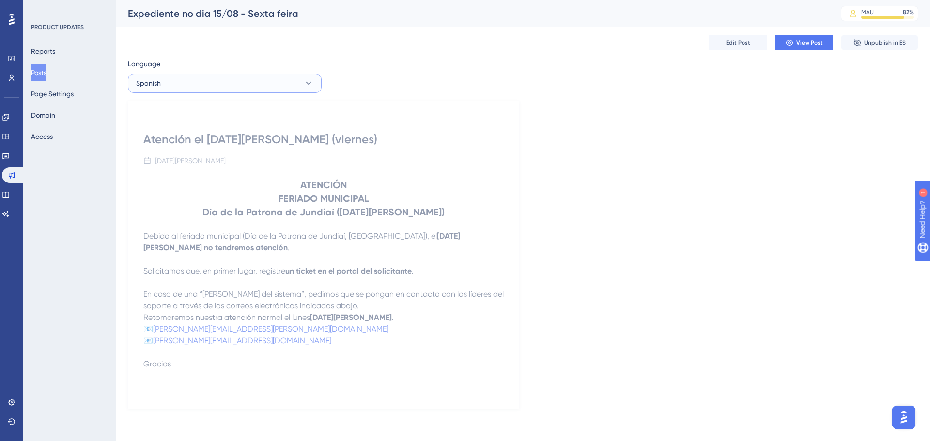
click at [195, 91] on button "Spanish" at bounding box center [225, 83] width 194 height 19
click at [183, 153] on button "English English Published" at bounding box center [224, 151] width 181 height 19
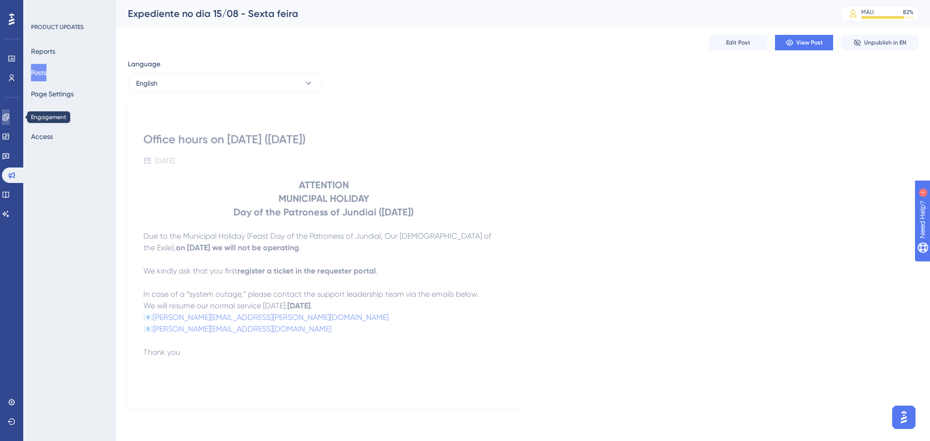
click at [10, 120] on icon at bounding box center [6, 117] width 8 height 8
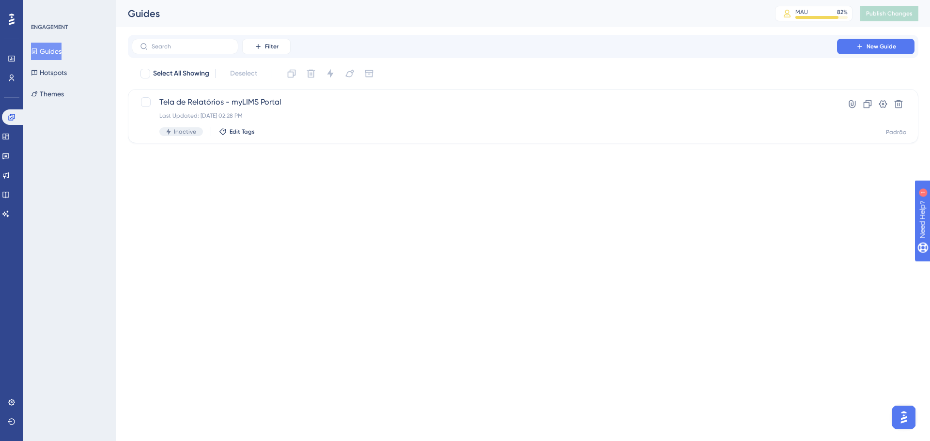
drag, startPoint x: 539, startPoint y: 215, endPoint x: 92, endPoint y: 82, distance: 466.3
click at [539, 0] on html "Performance Users Engagement Widgets Feedback Product Updates Knowledge Base AI…" at bounding box center [465, 0] width 930 height 0
click at [38, 70] on icon at bounding box center [34, 72] width 7 height 7
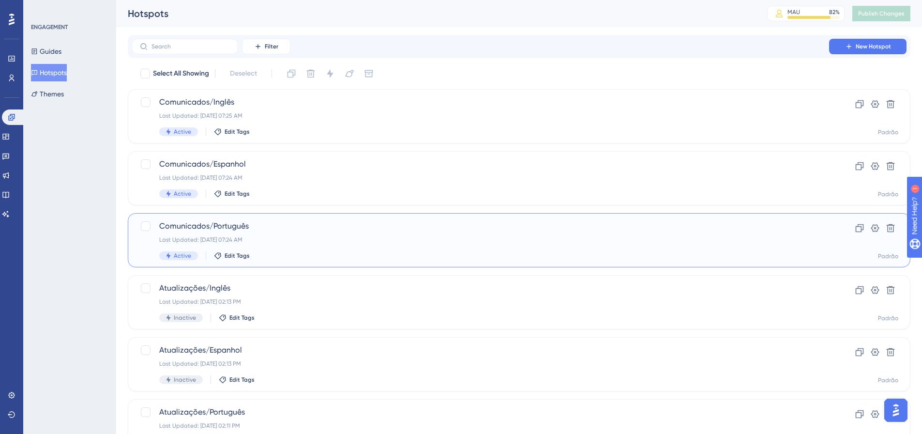
click at [256, 229] on span "Comunicados/Português" at bounding box center [480, 226] width 642 height 12
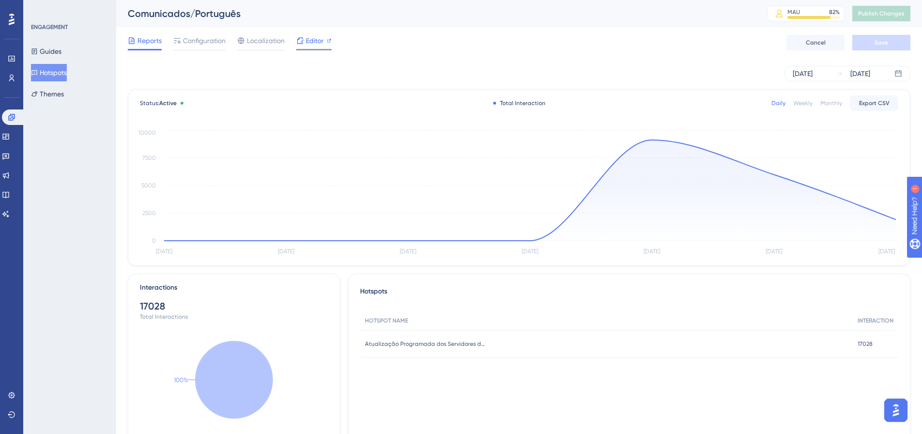
click at [307, 44] on span "Editor" at bounding box center [315, 41] width 18 height 12
click at [10, 179] on link at bounding box center [6, 175] width 8 height 15
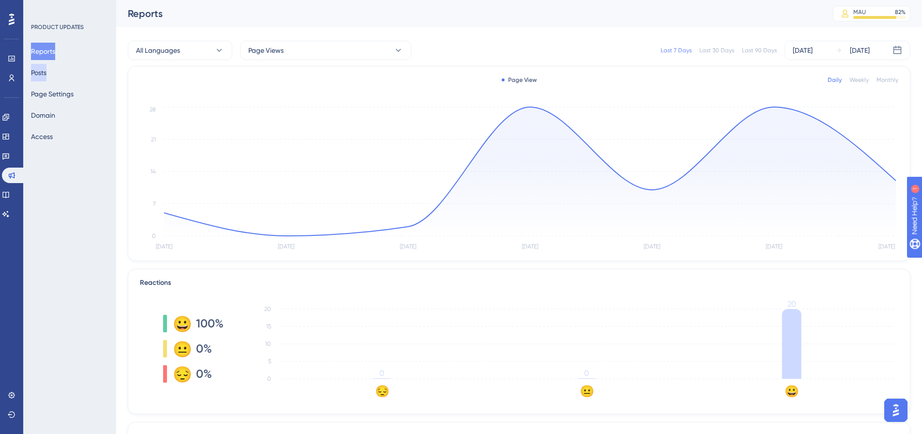
click at [46, 71] on button "Posts" at bounding box center [38, 72] width 15 height 17
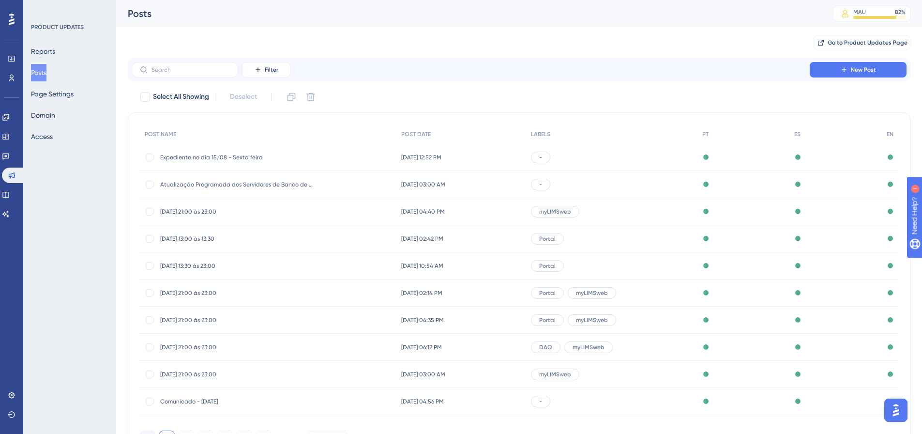
click at [443, 161] on div "[DATE] 12:52 PM [DATE] 12:52 PM" at bounding box center [462, 157] width 130 height 27
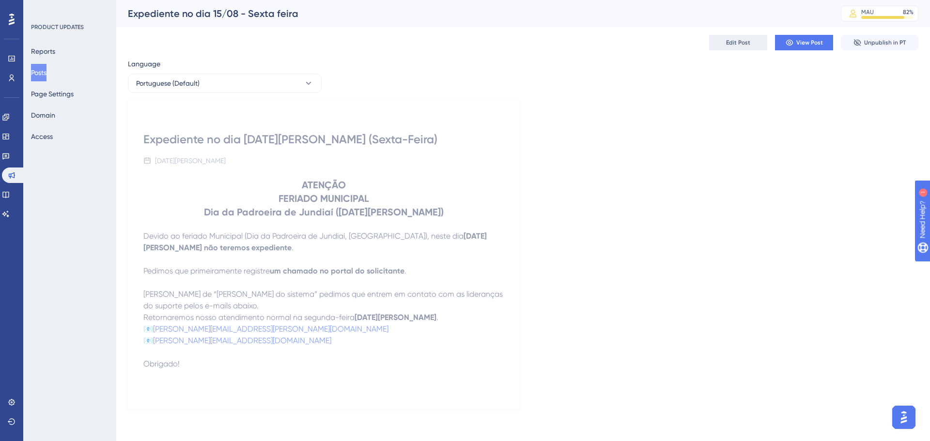
click at [723, 45] on button "Edit Post" at bounding box center [738, 42] width 58 height 15
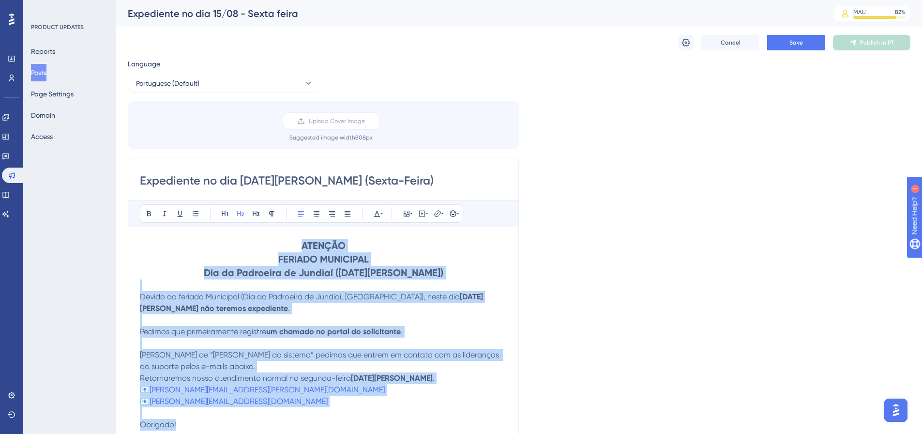
drag, startPoint x: 299, startPoint y: 243, endPoint x: 370, endPoint y: 423, distance: 193.7
click at [370, 423] on div "ATENÇÃO FERIADO MUNICIPAL Dia da Padroeira de Jundiaí ([DATE][PERSON_NAME]) [PE…" at bounding box center [323, 345] width 367 height 213
copy div "ATENÇÃO FERIADO MUNICIPAL Dia da Padroeira de Jundiaí ([DATE][PERSON_NAME]) [PE…"
click at [731, 39] on span "Cancel" at bounding box center [731, 43] width 20 height 8
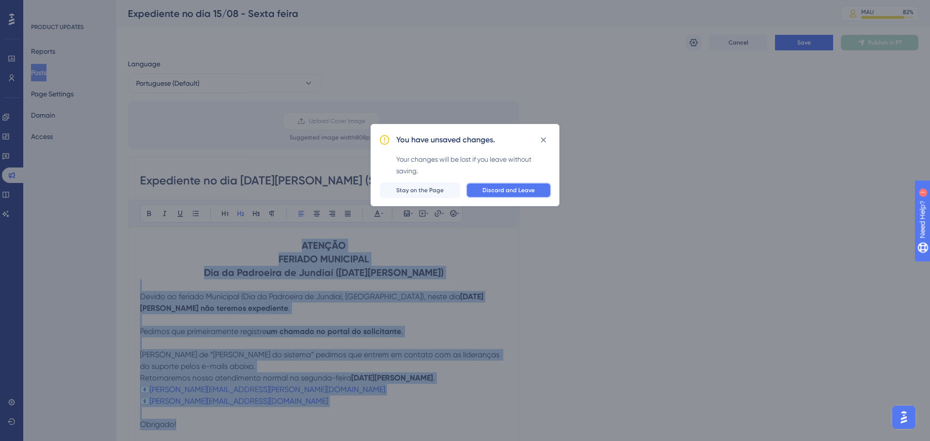
click at [497, 184] on button "Discard and Leave" at bounding box center [508, 190] width 85 height 15
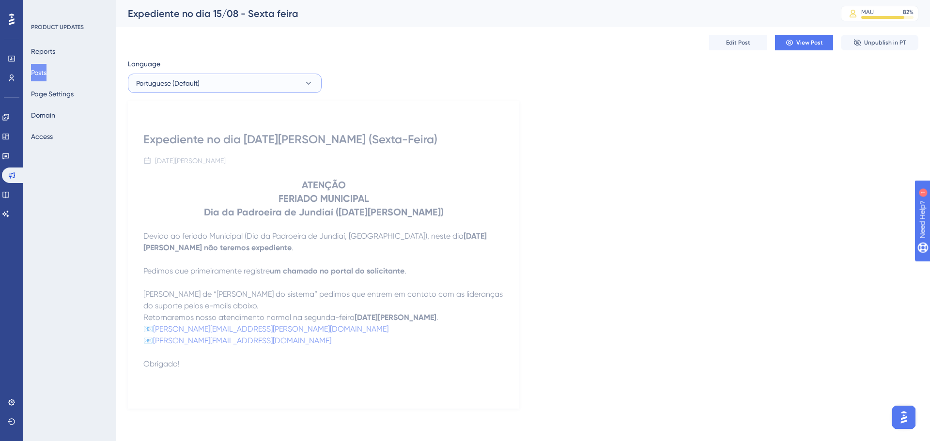
click at [279, 79] on button "Portuguese (Default)" at bounding box center [225, 83] width 194 height 19
click at [204, 127] on button "Spanish Spanish Published" at bounding box center [224, 131] width 181 height 19
click at [737, 42] on span "Edit Post" at bounding box center [738, 43] width 24 height 8
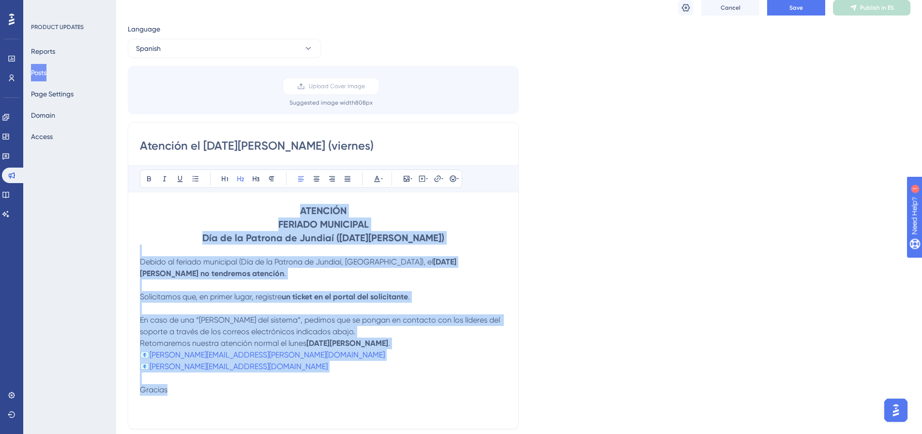
drag, startPoint x: 298, startPoint y: 242, endPoint x: 374, endPoint y: 426, distance: 199.5
click at [374, 426] on div "Language Spanish Upload Cover Image Suggested image width 808 px Atención el [D…" at bounding box center [519, 253] width 783 height 460
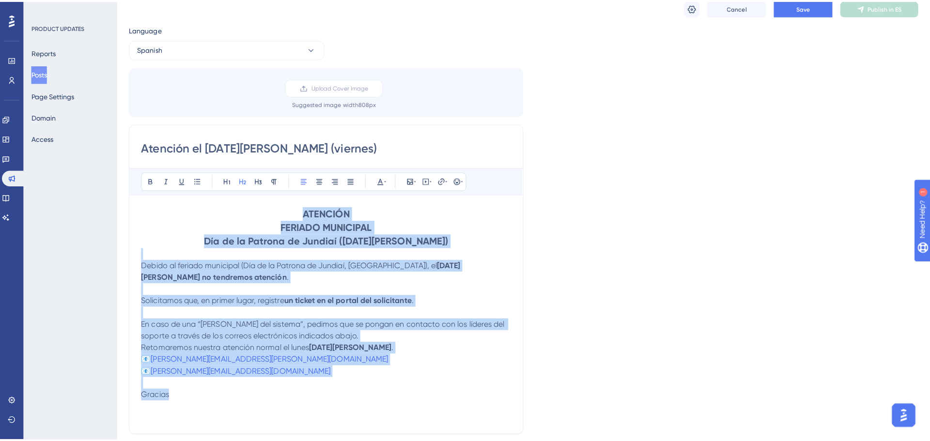
scroll to position [47, 0]
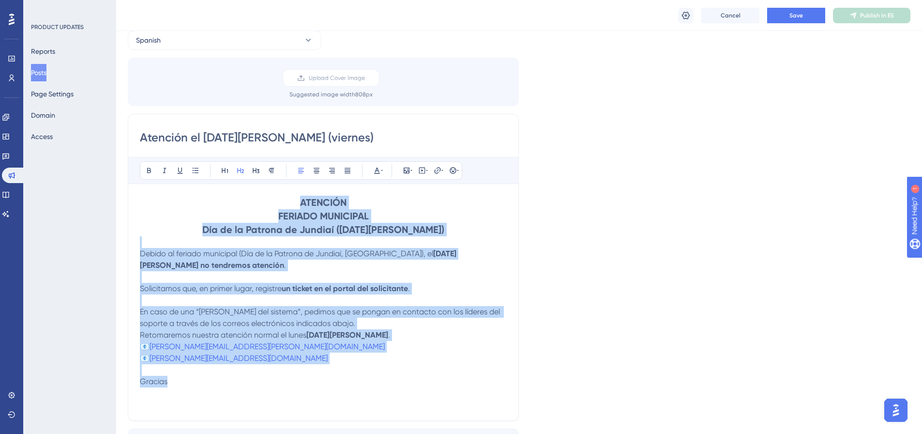
copy div "ATENCIÓN FERIADO MUNICIPAL Día de la Patrona de Jundiaí ([DATE][PERSON_NAME]) D…"
click at [739, 23] on button "Cancel" at bounding box center [731, 15] width 58 height 15
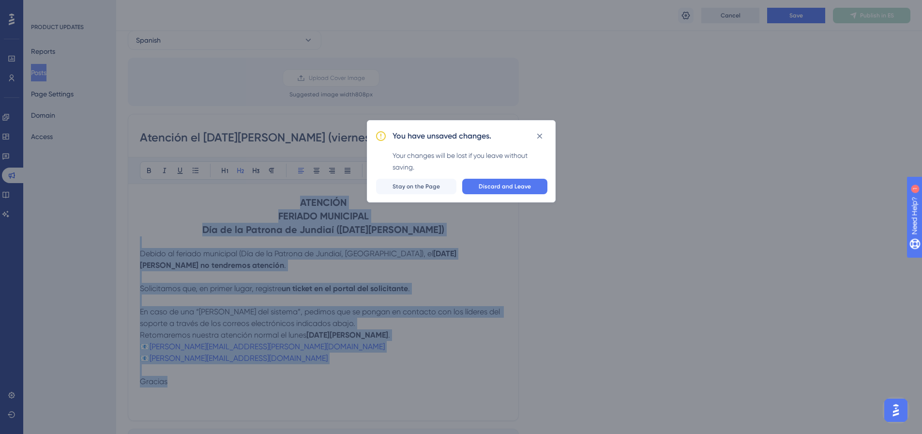
click at [739, 21] on div "You have unsaved changes. Your changes will be lost if you leave without saving…" at bounding box center [461, 217] width 922 height 434
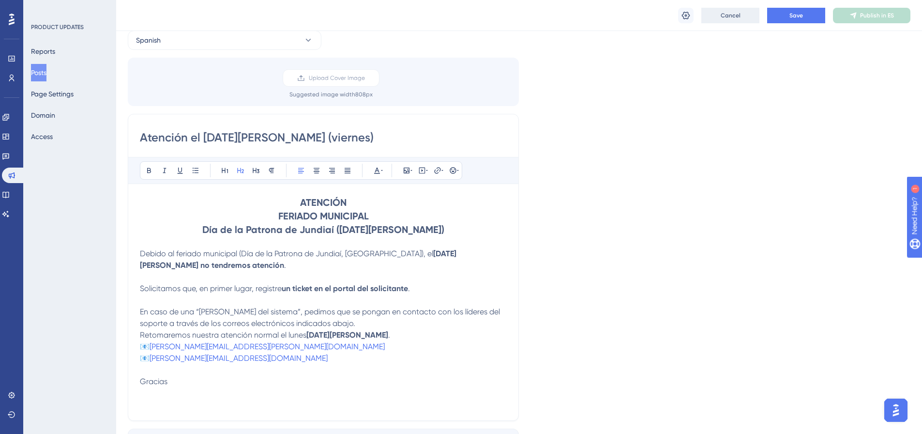
click at [740, 18] on span "Cancel" at bounding box center [731, 16] width 20 height 8
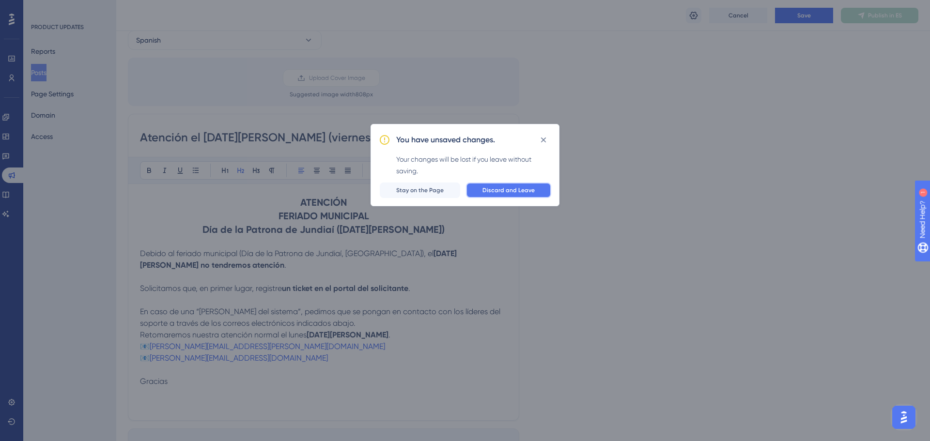
click at [503, 187] on span "Discard and Leave" at bounding box center [508, 190] width 52 height 8
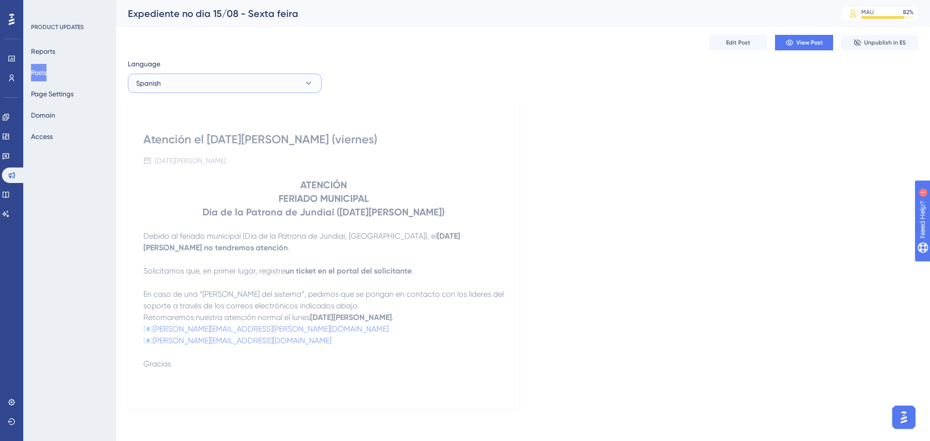
click at [273, 85] on button "Spanish" at bounding box center [225, 83] width 194 height 19
click at [182, 155] on button "English English Published" at bounding box center [224, 151] width 181 height 19
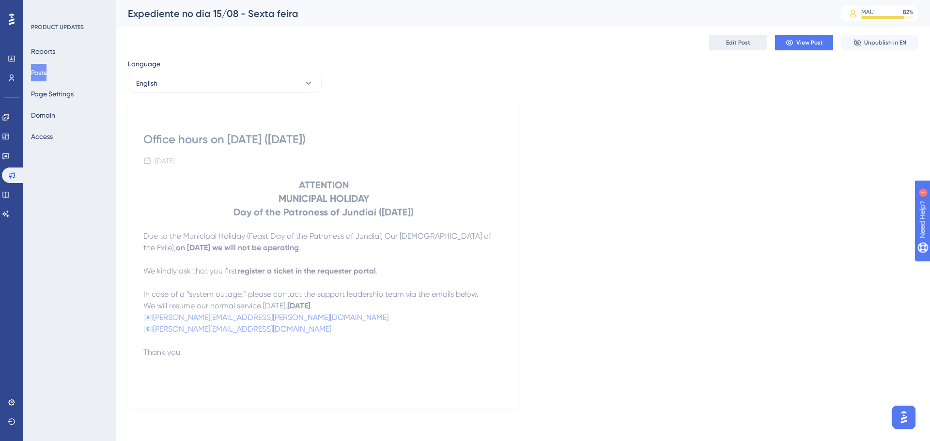
click at [736, 49] on button "Edit Post" at bounding box center [738, 42] width 58 height 15
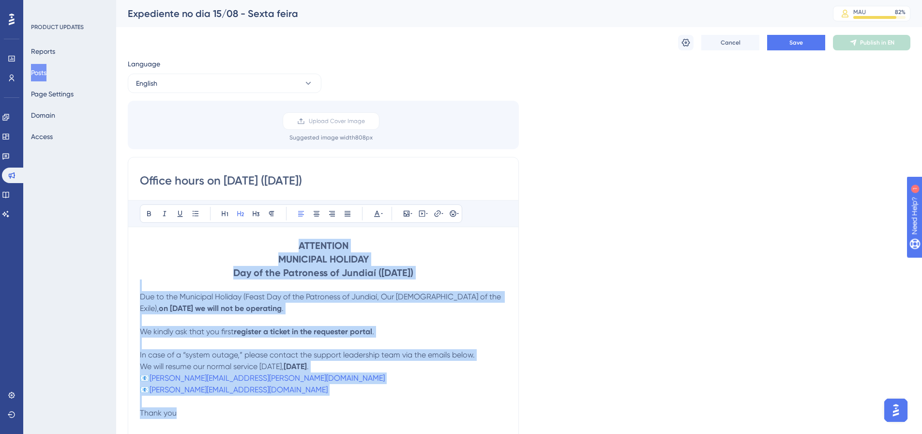
drag, startPoint x: 295, startPoint y: 248, endPoint x: 382, endPoint y: 418, distance: 190.5
click at [382, 418] on div "ATTENTION MUNICIPAL HOLIDAY Day of the Patroness of Jundiaí ([DATE]) Due to the…" at bounding box center [323, 345] width 367 height 213
copy div "ATTENTION MUNICIPAL HOLIDAY Day of the Patroness of Jundiaí ([DATE]) Due to the…"
click at [12, 76] on icon at bounding box center [12, 78] width 8 height 8
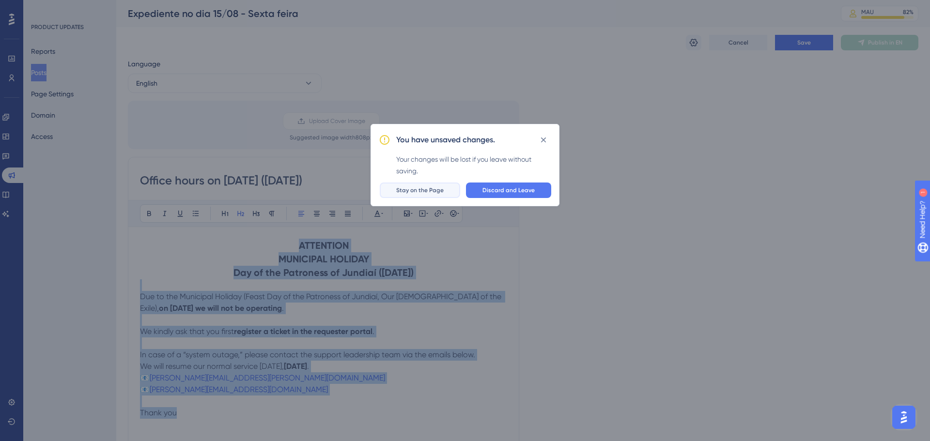
click at [442, 189] on span "Stay on the Page" at bounding box center [419, 190] width 47 height 8
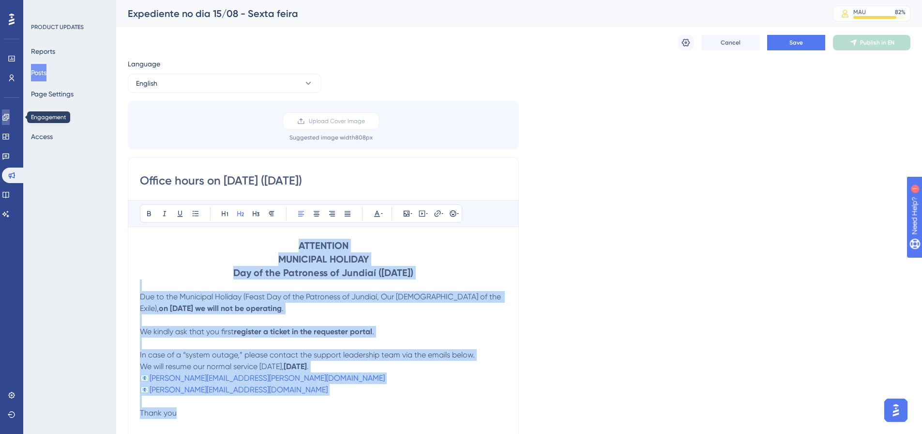
click at [6, 118] on link at bounding box center [6, 116] width 8 height 15
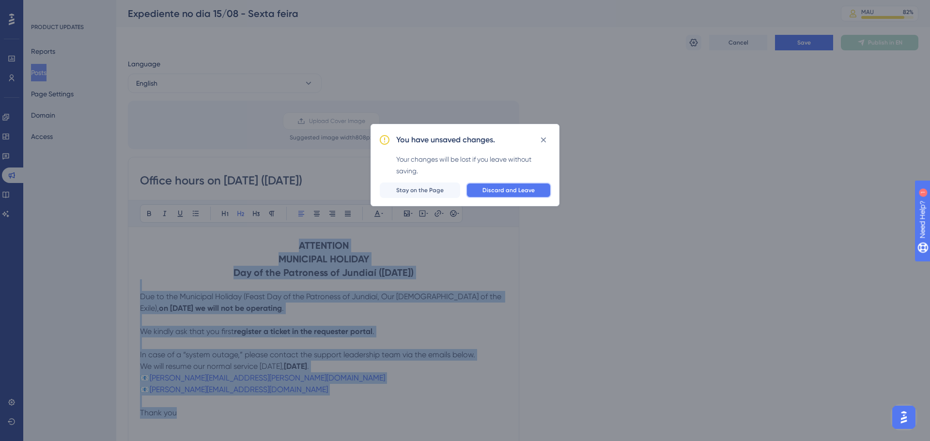
click at [514, 193] on span "Discard and Leave" at bounding box center [508, 190] width 52 height 8
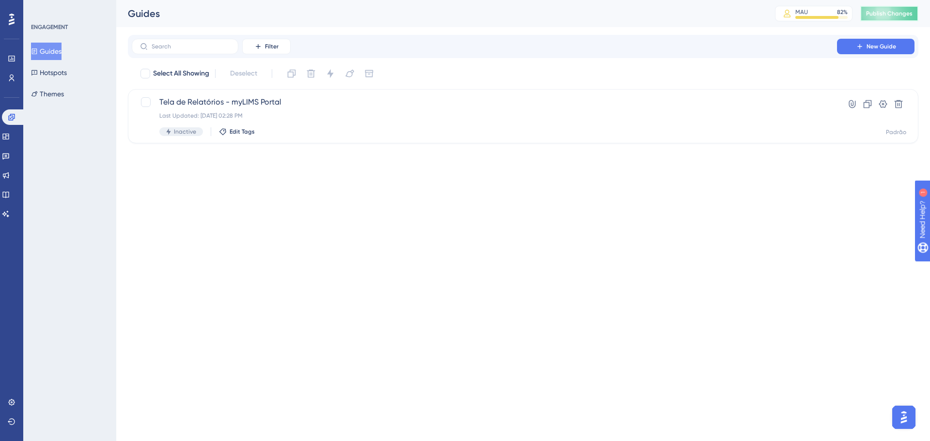
click at [881, 11] on span "Publish Changes" at bounding box center [889, 14] width 46 height 8
